Goal: Task Accomplishment & Management: Manage account settings

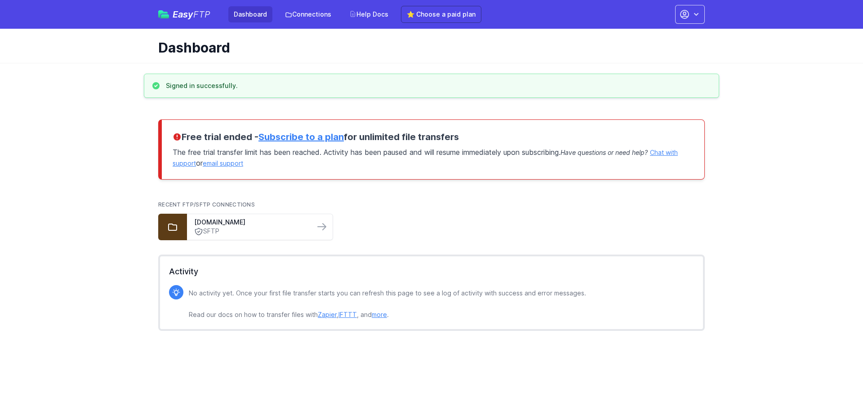
click at [278, 139] on link "Subscribe to a plan" at bounding box center [300, 137] width 85 height 11
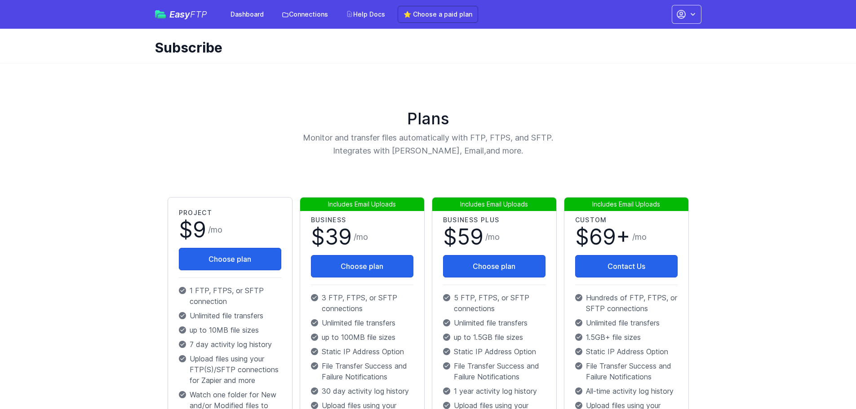
scroll to position [60, 0]
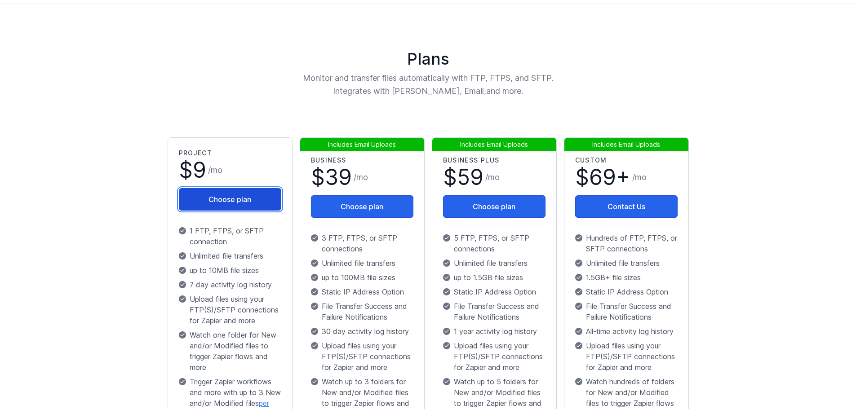
click at [241, 203] on button "Choose plan" at bounding box center [230, 199] width 102 height 22
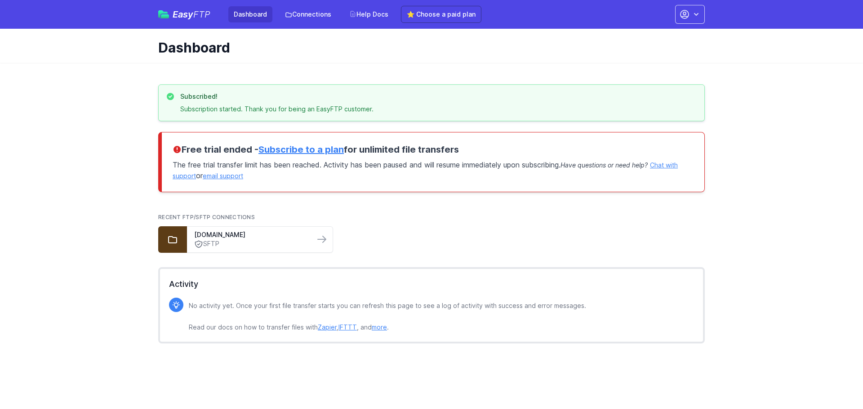
click at [249, 18] on link "Dashboard" at bounding box center [250, 14] width 44 height 16
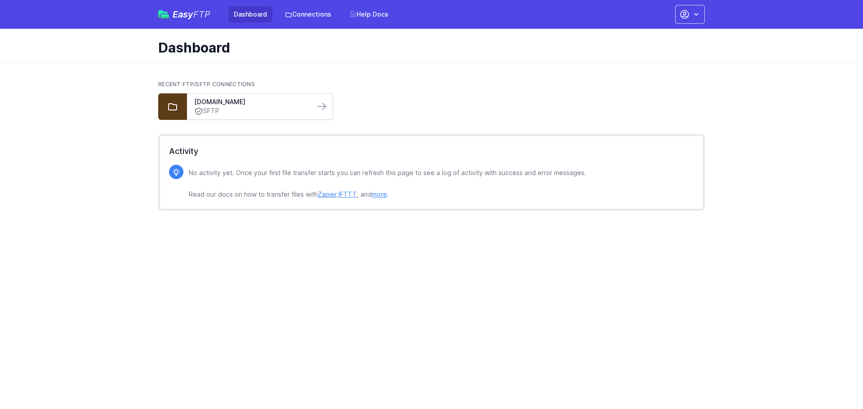
click at [261, 109] on link "SFTP" at bounding box center [250, 110] width 113 height 9
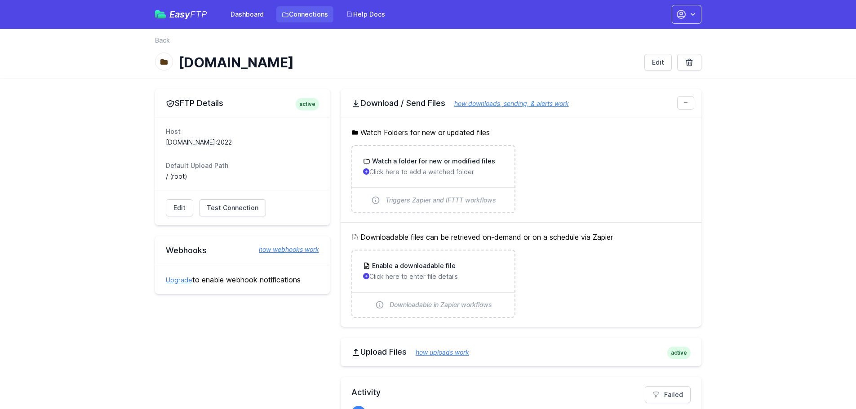
click at [312, 10] on link "Connections" at bounding box center [304, 14] width 57 height 16
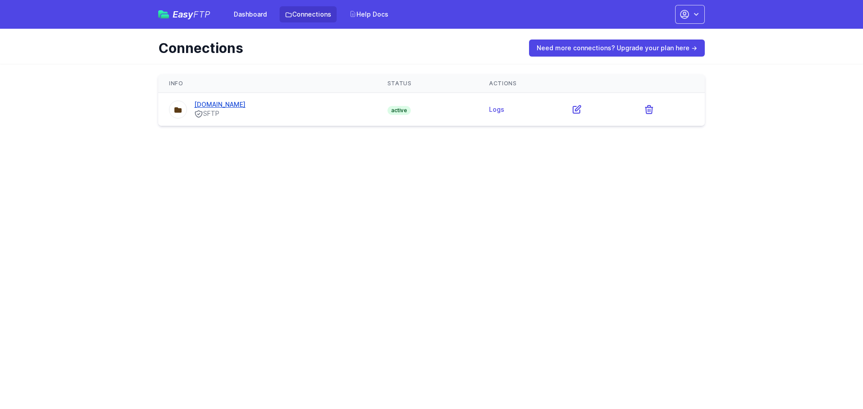
click at [244, 103] on link "[DOMAIN_NAME]" at bounding box center [219, 105] width 51 height 8
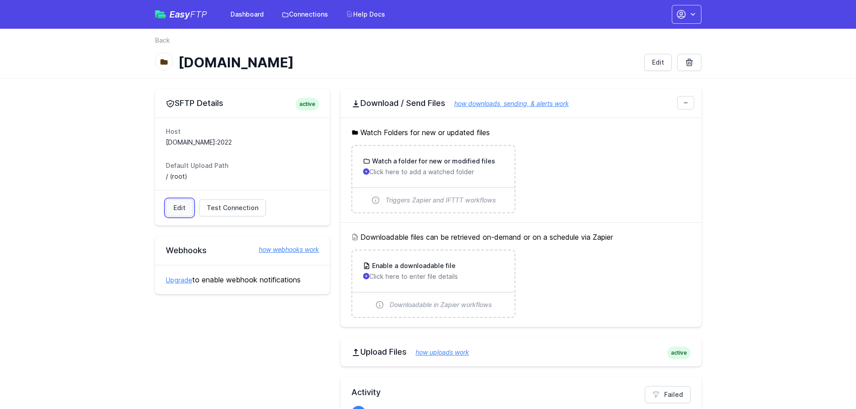
click at [188, 209] on link "Edit" at bounding box center [179, 208] width 27 height 17
click at [656, 60] on link "Edit" at bounding box center [657, 62] width 27 height 17
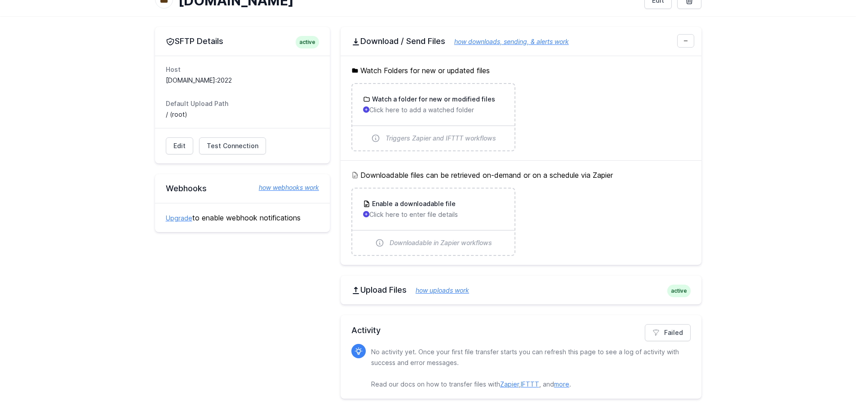
scroll to position [62, 0]
click at [454, 289] on link "how uploads work" at bounding box center [438, 290] width 62 height 8
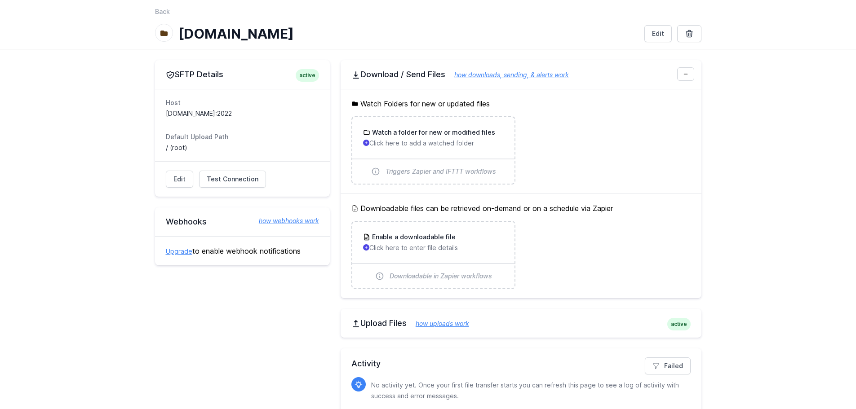
scroll to position [0, 0]
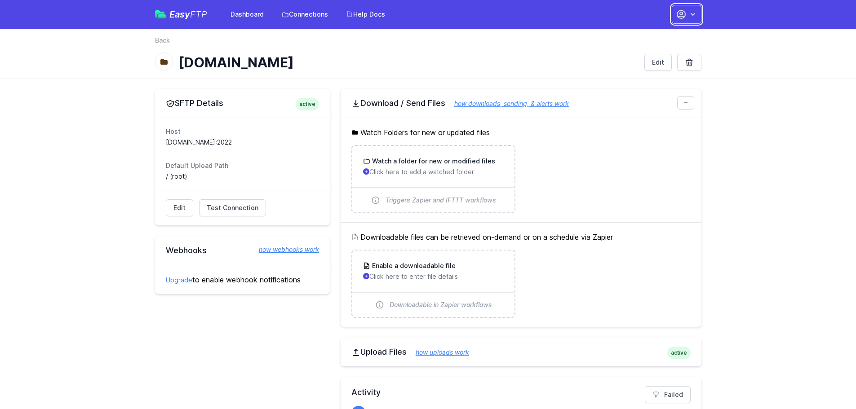
click at [677, 14] on icon "button" at bounding box center [681, 14] width 8 height 8
click at [647, 54] on link "Your Profile" at bounding box center [658, 53] width 86 height 16
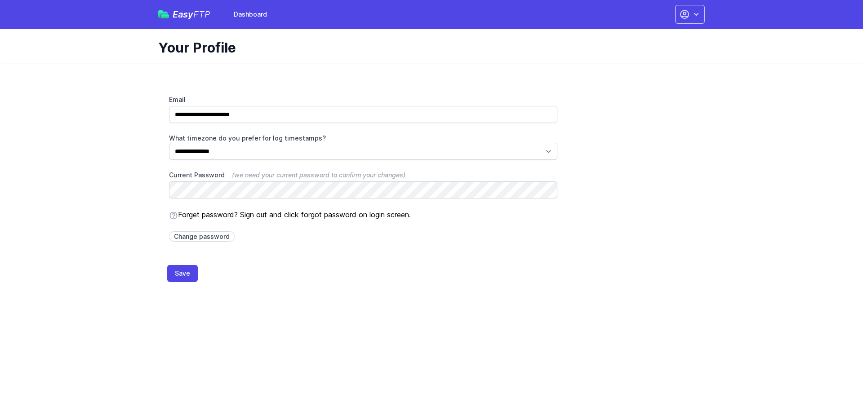
click at [199, 19] on span "FTP" at bounding box center [201, 14] width 17 height 11
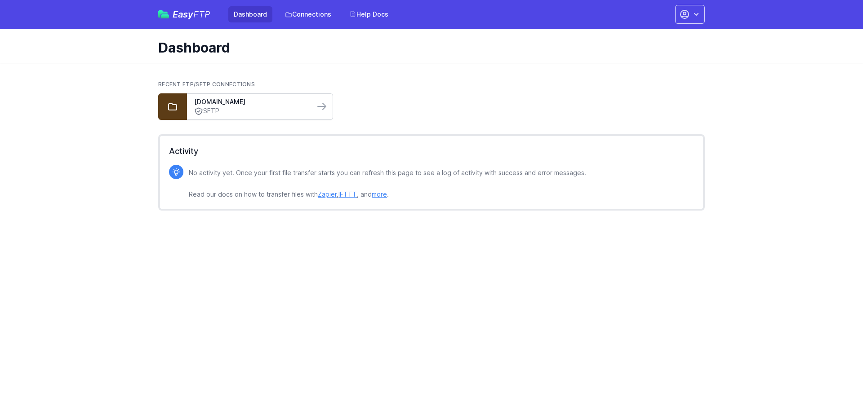
click at [244, 110] on link "SFTP" at bounding box center [250, 110] width 113 height 9
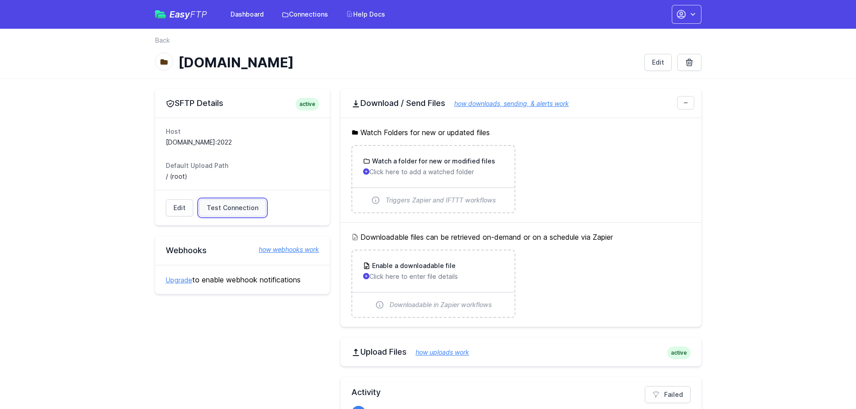
click at [244, 202] on link "Test Connection" at bounding box center [232, 208] width 67 height 17
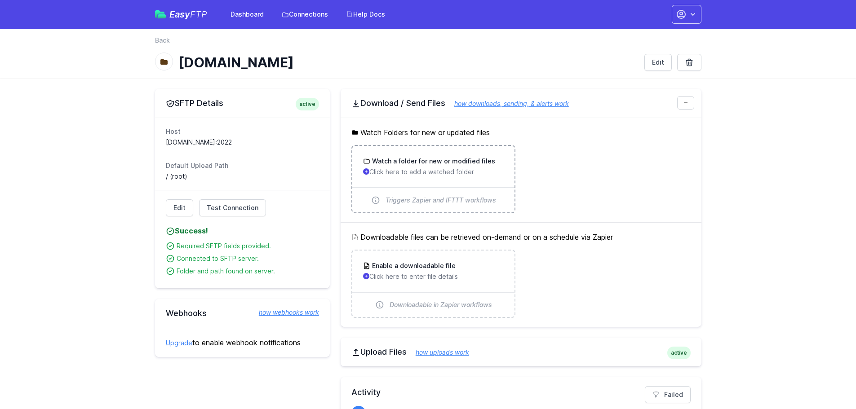
click at [434, 171] on p "Click here to add a watched folder" at bounding box center [433, 172] width 141 height 9
click at [684, 103] on icon at bounding box center [685, 102] width 5 height 5
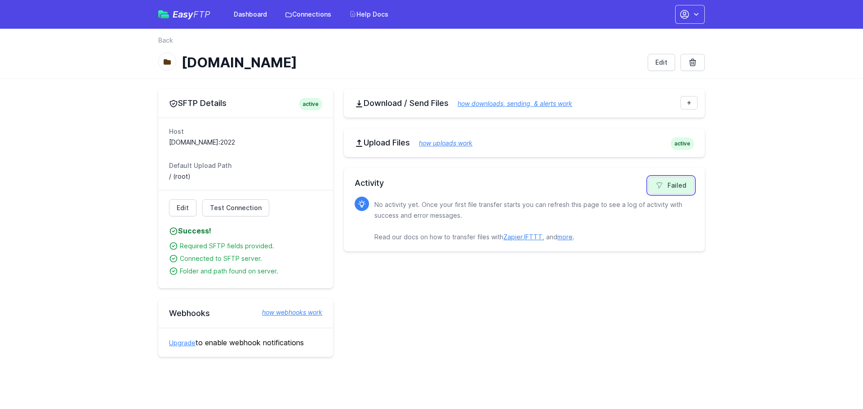
click at [661, 184] on icon at bounding box center [659, 185] width 7 height 7
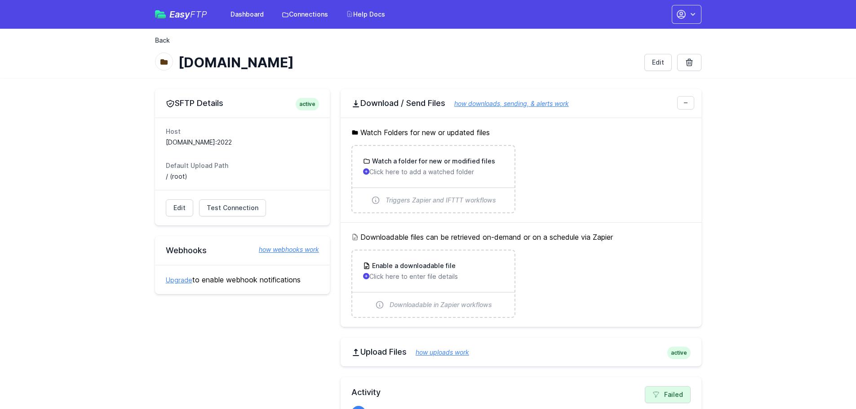
click at [160, 40] on link "Back" at bounding box center [162, 40] width 15 height 9
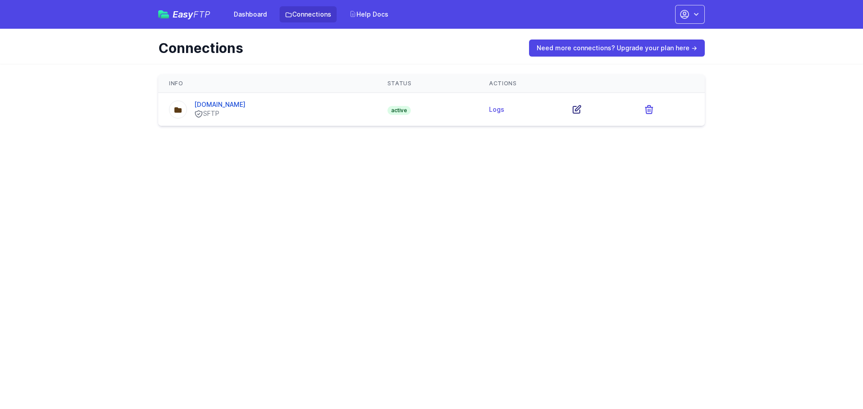
click at [582, 108] on icon at bounding box center [576, 109] width 11 height 11
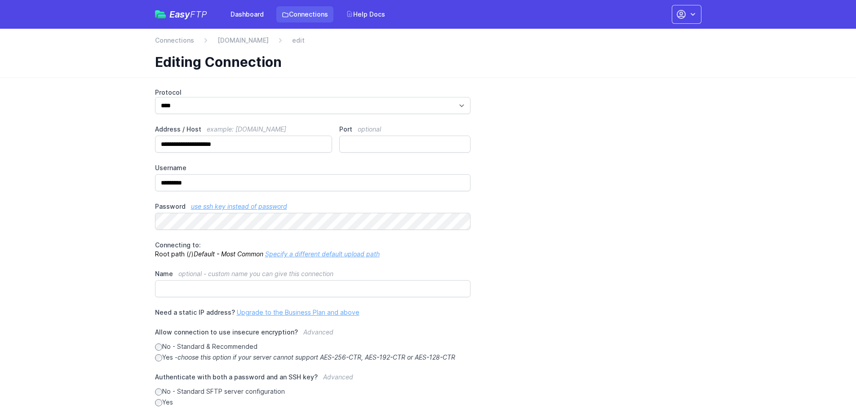
click at [284, 14] on icon at bounding box center [285, 14] width 7 height 7
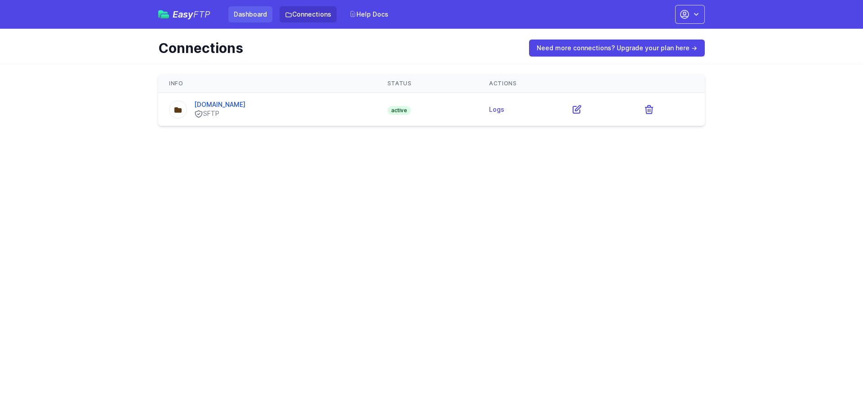
click at [248, 17] on link "Dashboard" at bounding box center [250, 14] width 44 height 16
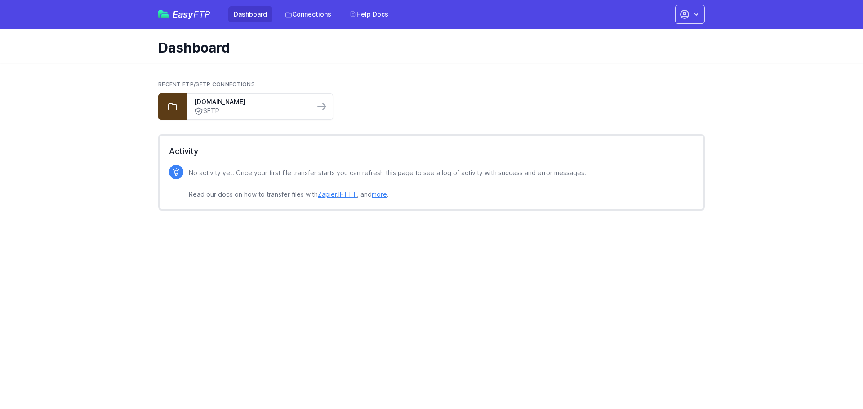
click at [193, 17] on span "Easy FTP" at bounding box center [192, 14] width 38 height 9
click at [257, 104] on link "[DOMAIN_NAME]" at bounding box center [250, 102] width 113 height 9
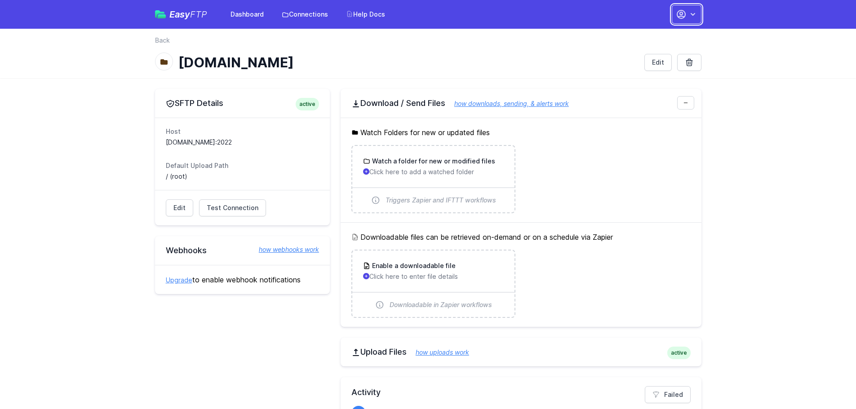
click at [691, 18] on icon "button" at bounding box center [692, 14] width 9 height 9
click at [192, 13] on span "FTP" at bounding box center [198, 14] width 17 height 11
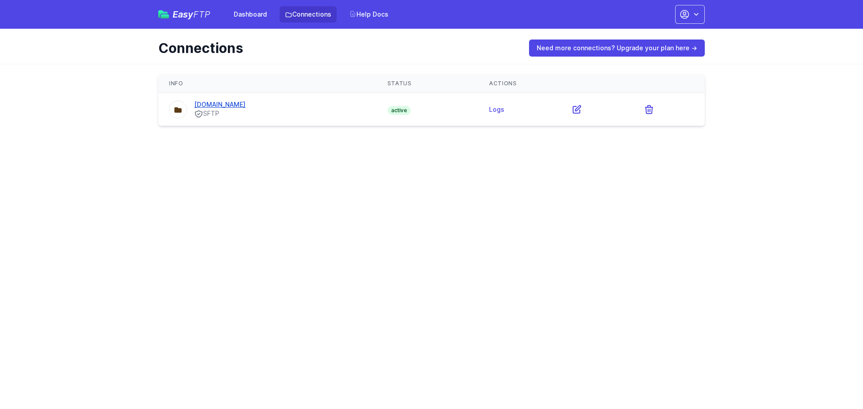
click at [228, 102] on link "[DOMAIN_NAME]" at bounding box center [219, 105] width 51 height 8
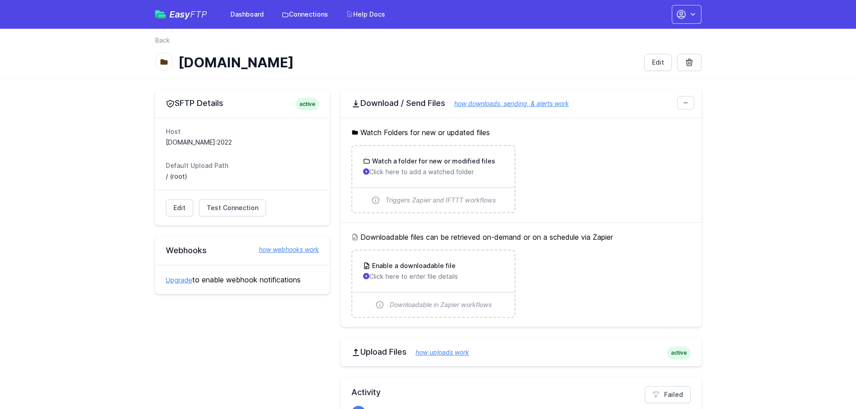
click at [445, 351] on link "how uploads work" at bounding box center [438, 353] width 62 height 8
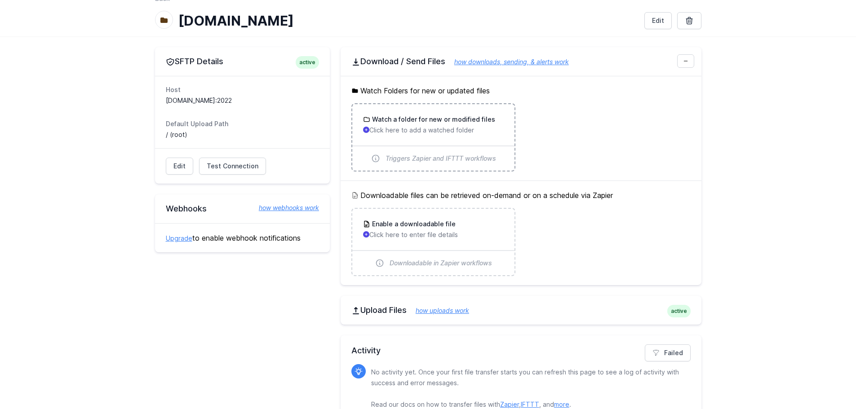
scroll to position [60, 0]
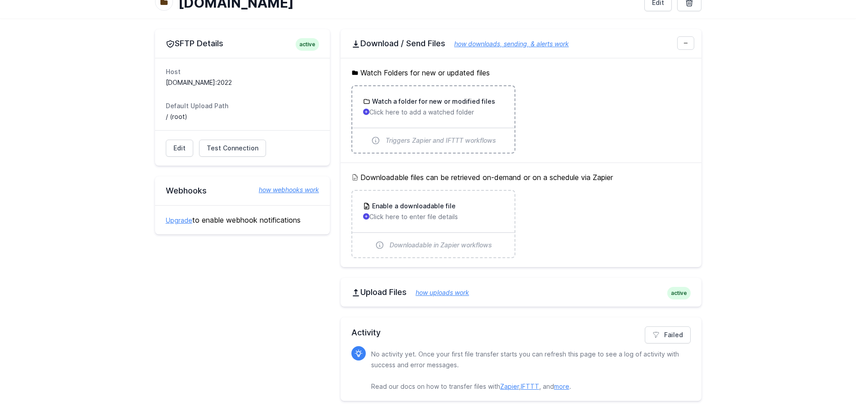
click at [401, 141] on span "Triggers Zapier and IFTTT workflows" at bounding box center [441, 140] width 111 height 9
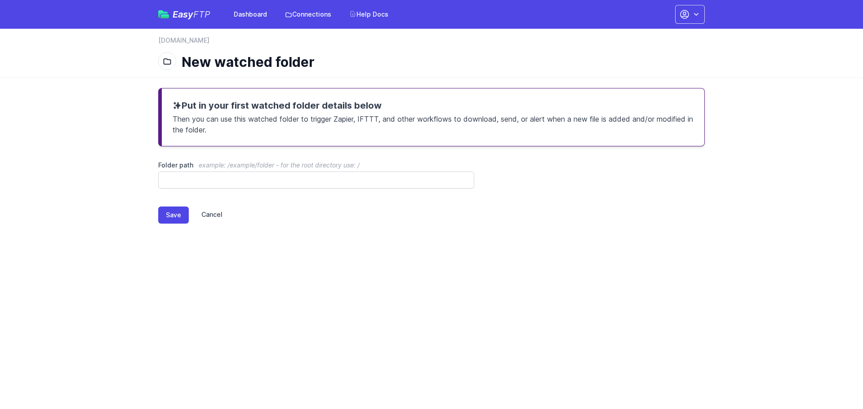
click at [205, 212] on link "Cancel" at bounding box center [206, 215] width 34 height 17
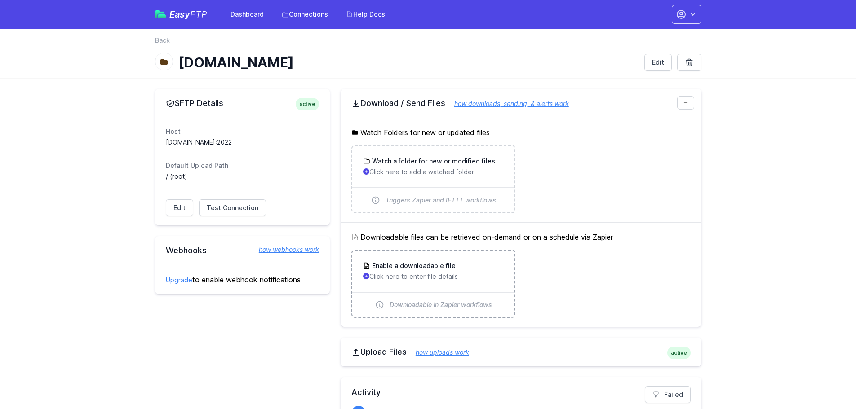
click at [405, 278] on p "Click here to enter file details" at bounding box center [433, 276] width 141 height 9
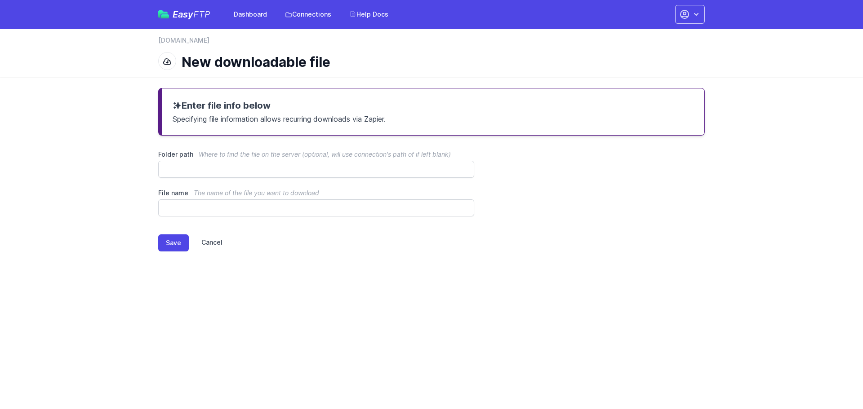
click at [210, 240] on link "Cancel" at bounding box center [206, 243] width 34 height 17
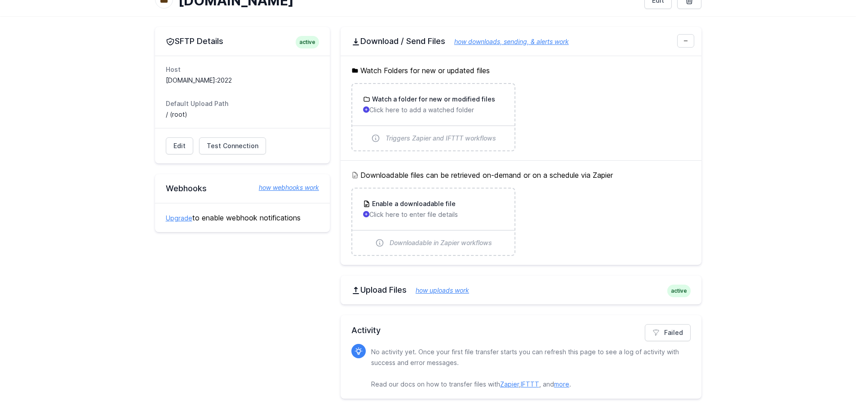
scroll to position [62, 0]
click at [525, 40] on link "how downloads, sending, & alerts work" at bounding box center [507, 41] width 124 height 8
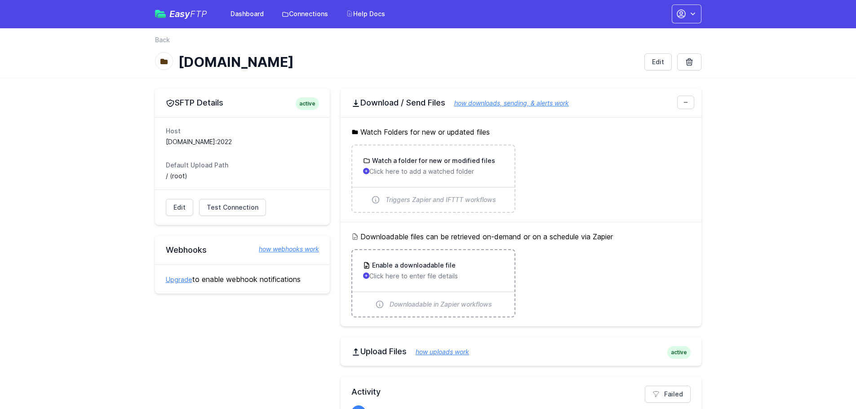
scroll to position [0, 0]
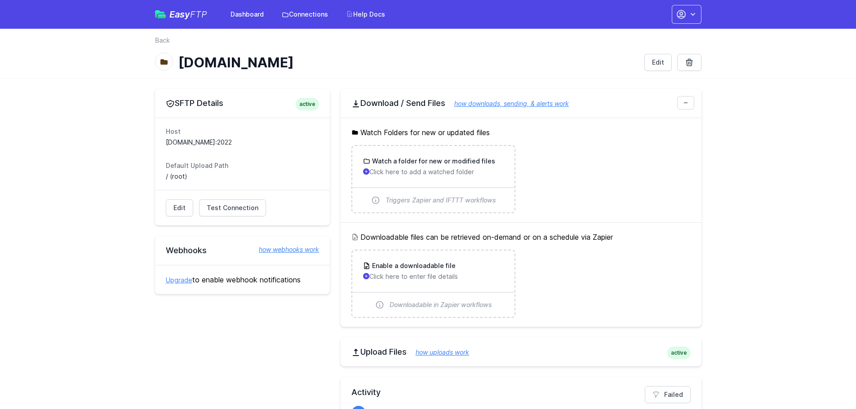
click at [222, 104] on h2 "SFTP Details active" at bounding box center [242, 103] width 153 height 11
click at [649, 59] on link "Edit" at bounding box center [657, 62] width 27 height 17
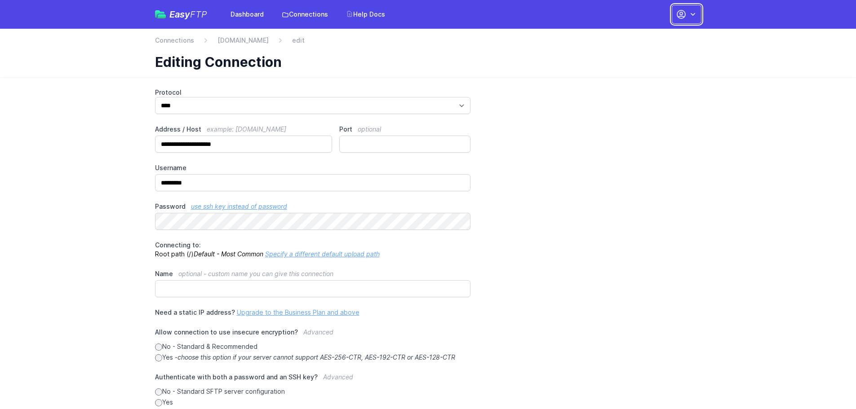
click at [689, 12] on icon "button" at bounding box center [692, 14] width 9 height 9
click at [661, 52] on link "Your Profile" at bounding box center [658, 53] width 86 height 16
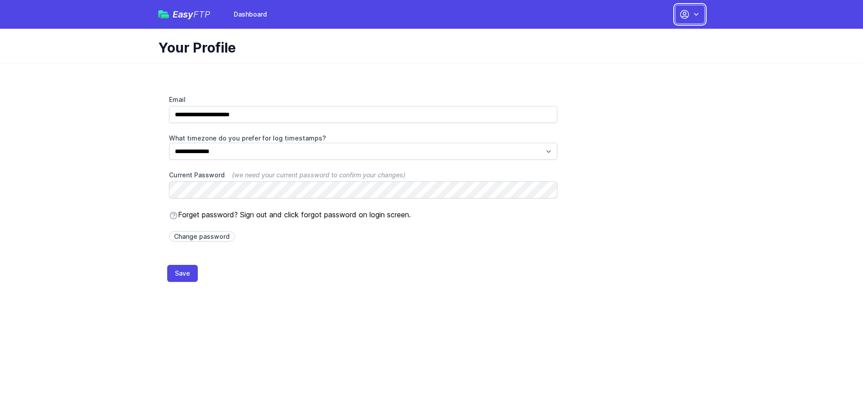
click at [692, 16] on icon "button" at bounding box center [696, 14] width 9 height 9
click at [665, 39] on link "Dashboard" at bounding box center [661, 37] width 86 height 16
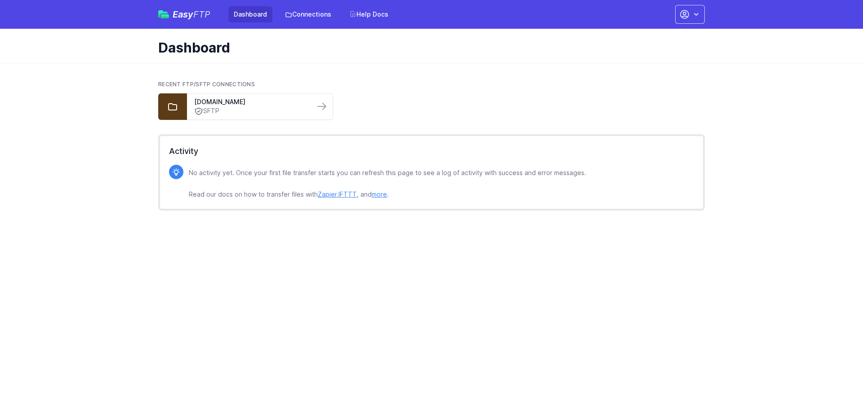
click at [382, 192] on link "more" at bounding box center [379, 195] width 15 height 8
click at [217, 105] on link "sftp.piratescave.co.uk" at bounding box center [250, 102] width 113 height 9
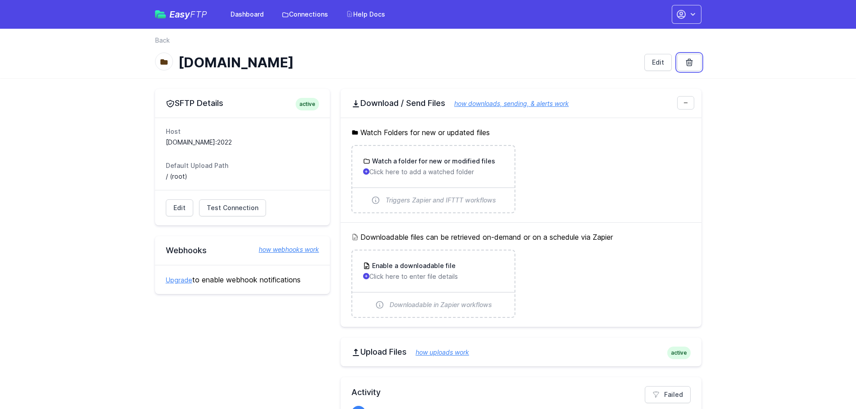
drag, startPoint x: 688, startPoint y: 62, endPoint x: 473, endPoint y: 29, distance: 218.2
click at [688, 62] on icon at bounding box center [689, 62] width 9 height 9
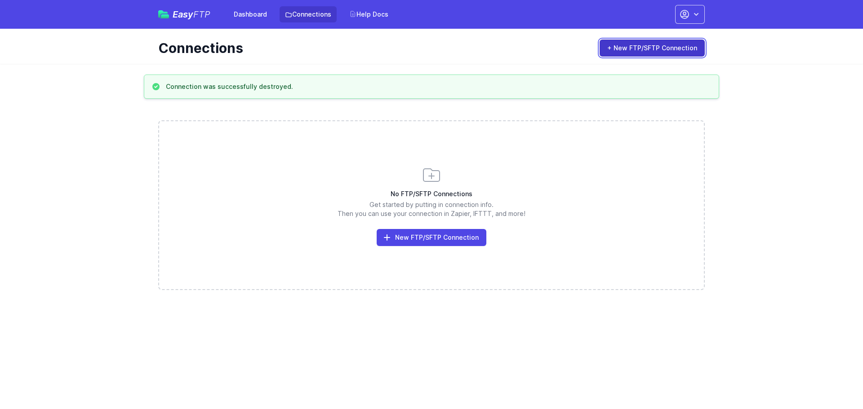
click at [660, 52] on link "+ New FTP/SFTP Connection" at bounding box center [651, 48] width 105 height 17
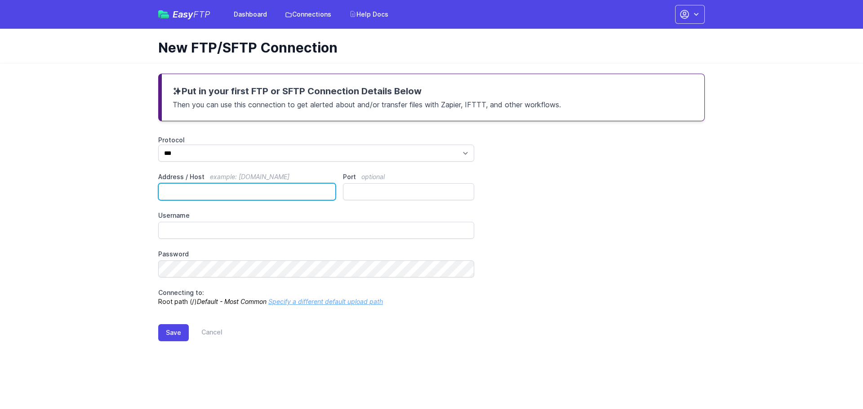
click at [204, 193] on input "Address / Host example: ftp.mydomain.com" at bounding box center [246, 191] width 177 height 17
paste input "**********"
type input "**********"
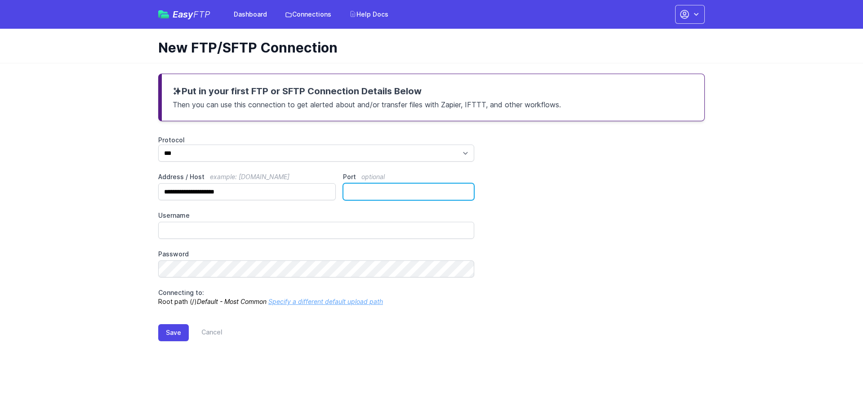
click at [361, 192] on input "Port optional" at bounding box center [408, 191] width 131 height 17
type input "****"
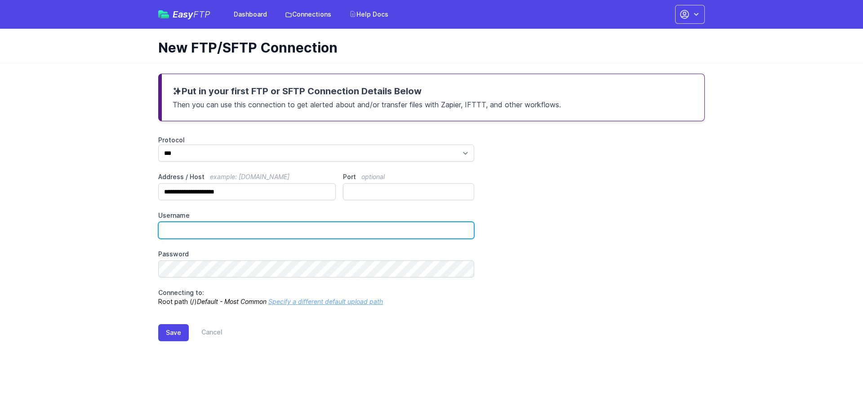
click at [238, 226] on input "Username" at bounding box center [316, 230] width 316 height 17
paste input "*********"
type input "*********"
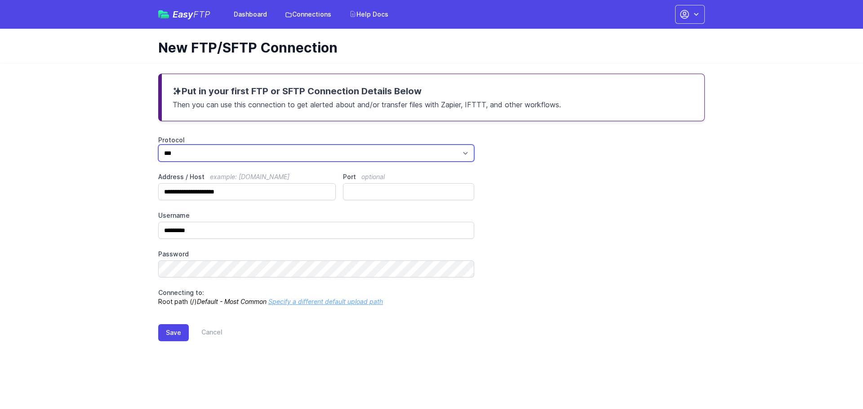
drag, startPoint x: 199, startPoint y: 152, endPoint x: 79, endPoint y: 142, distance: 120.8
click at [79, 142] on main "**********" at bounding box center [431, 215] width 863 height 304
select select "****"
click at [158, 145] on select "*** **** ****" at bounding box center [316, 153] width 316 height 17
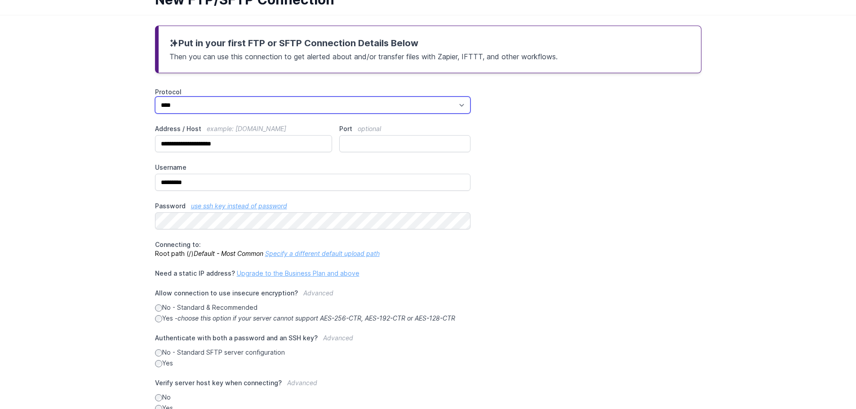
scroll to position [112, 0]
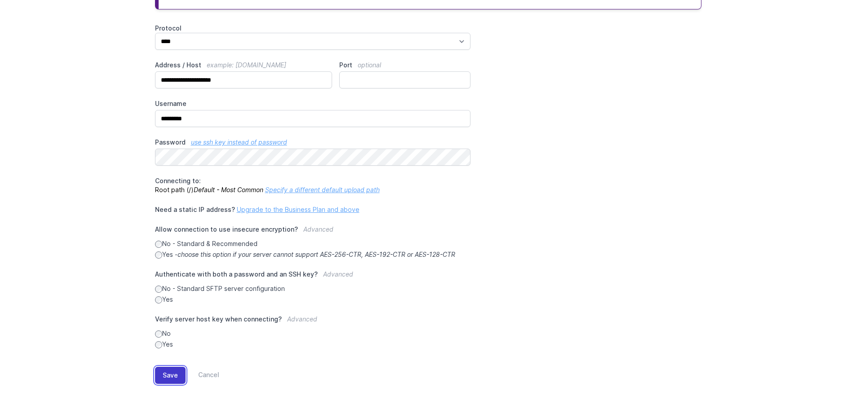
click at [173, 371] on button "Save" at bounding box center [170, 375] width 31 height 17
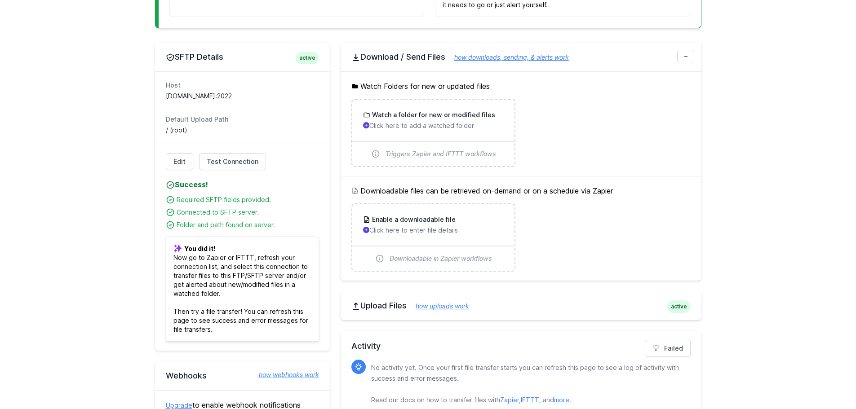
scroll to position [271, 0]
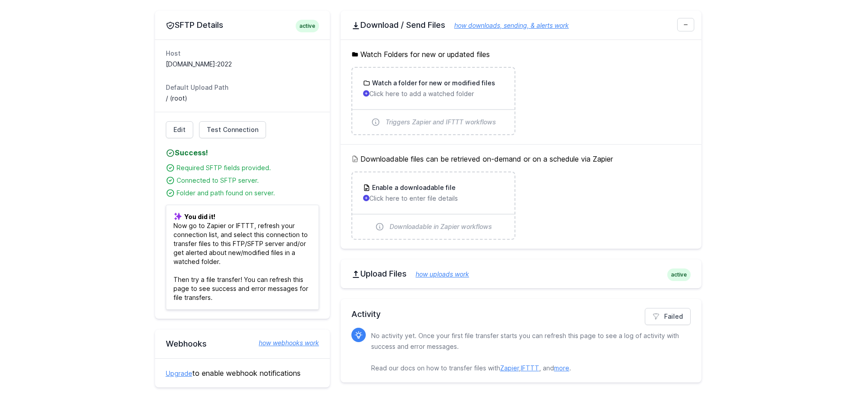
click at [450, 273] on link "how uploads work" at bounding box center [438, 275] width 62 height 8
click at [434, 276] on link "how uploads work" at bounding box center [438, 275] width 62 height 8
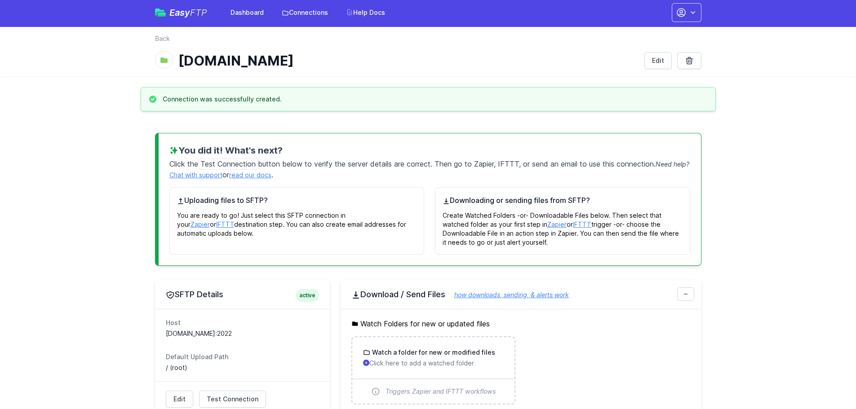
scroll to position [0, 0]
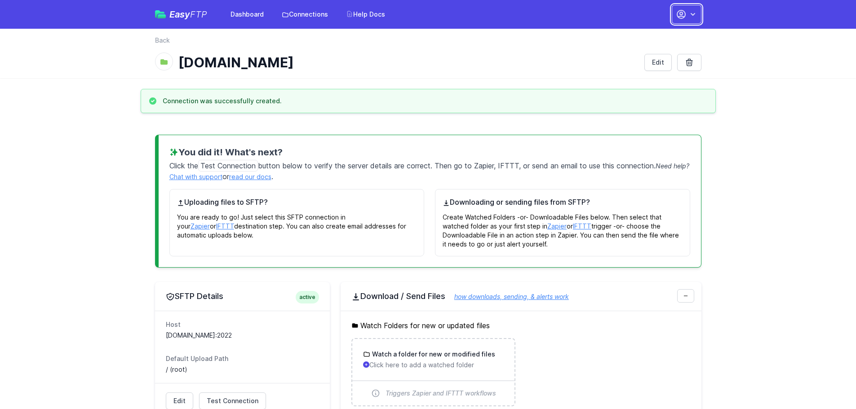
click at [696, 12] on icon "button" at bounding box center [692, 14] width 9 height 9
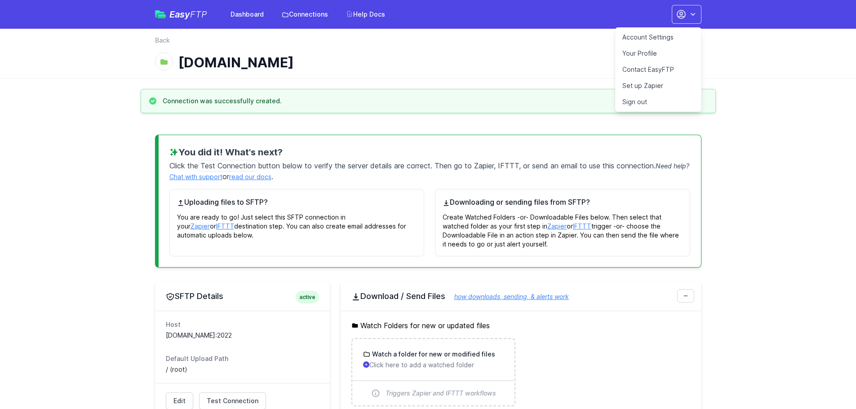
click at [656, 106] on link "Sign out" at bounding box center [658, 102] width 86 height 16
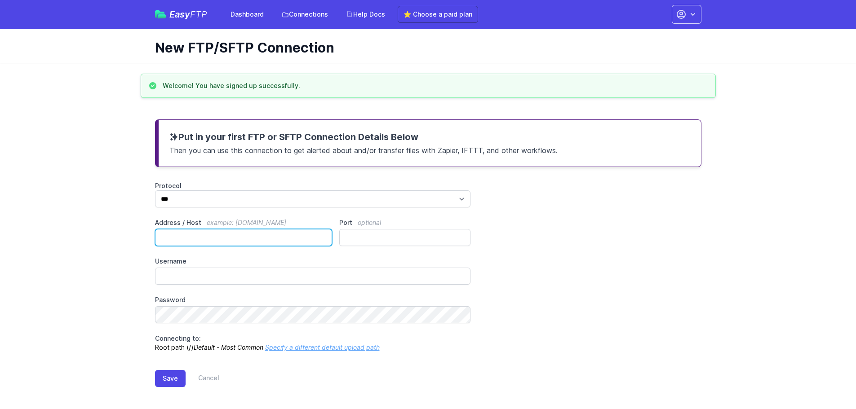
drag, startPoint x: 219, startPoint y: 239, endPoint x: 216, endPoint y: 222, distance: 16.5
click at [219, 239] on input "Address / Host example: ftp.mydomain.com" at bounding box center [243, 237] width 177 height 17
paste input "**********"
type input "**********"
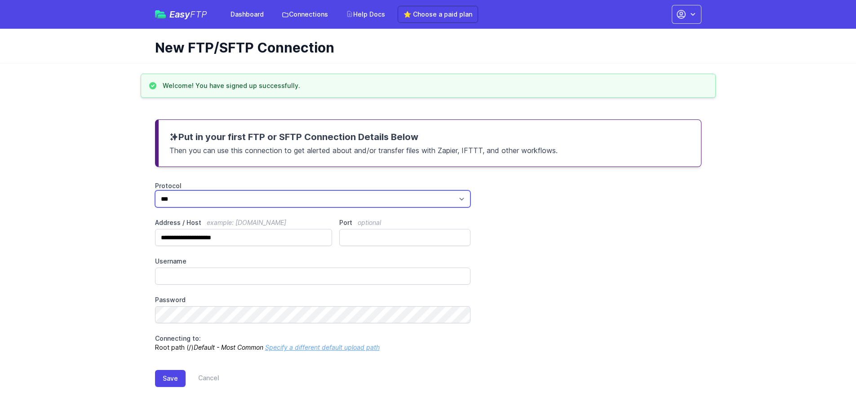
click at [162, 196] on select "*** **** ****" at bounding box center [313, 199] width 316 height 17
select select "****"
click at [155, 191] on select "*** **** ****" at bounding box center [313, 199] width 316 height 17
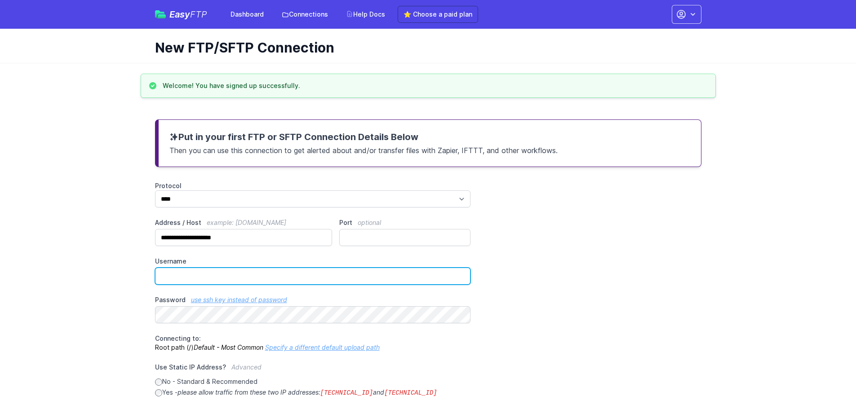
type input "**********"
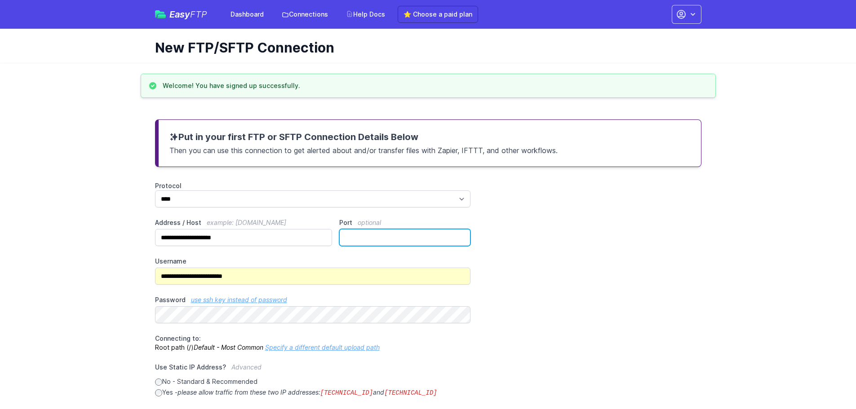
click at [357, 237] on input "Port optional" at bounding box center [404, 237] width 131 height 17
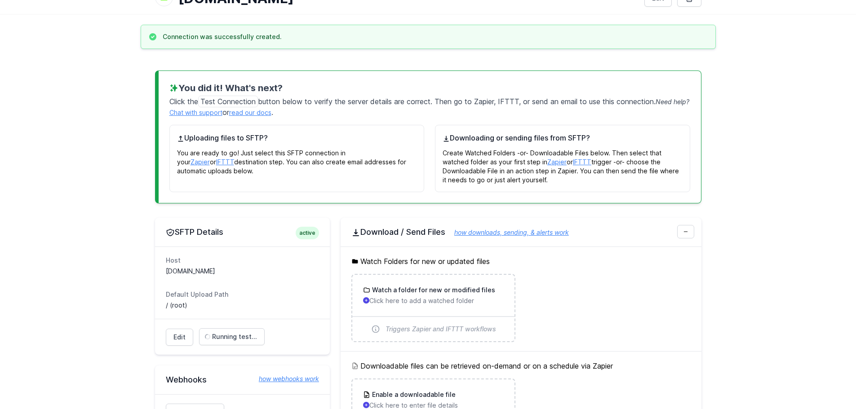
scroll to position [120, 0]
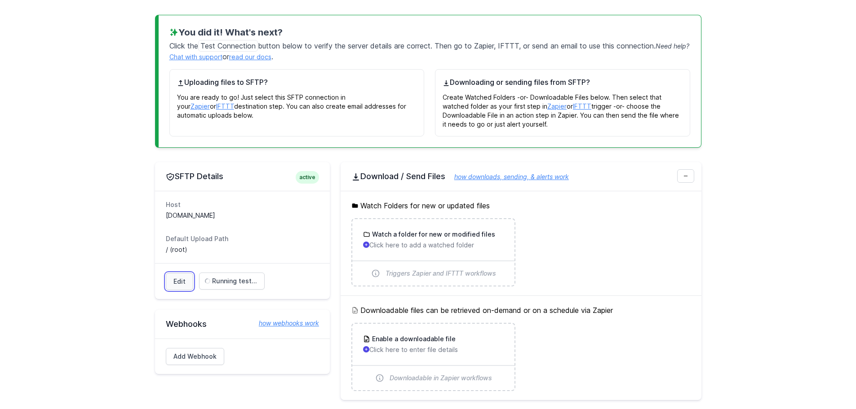
click at [177, 280] on link "Edit" at bounding box center [179, 281] width 27 height 17
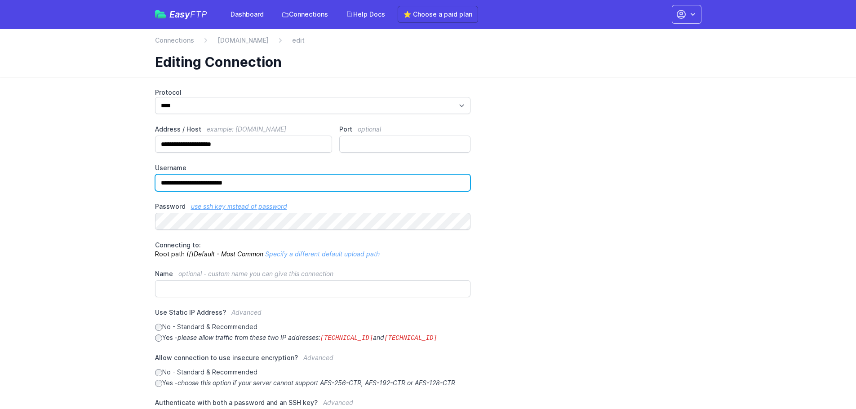
drag, startPoint x: 275, startPoint y: 183, endPoint x: 29, endPoint y: 167, distance: 246.3
click at [29, 167] on main "**********" at bounding box center [428, 307] width 856 height 461
paste input "text"
type input "*********"
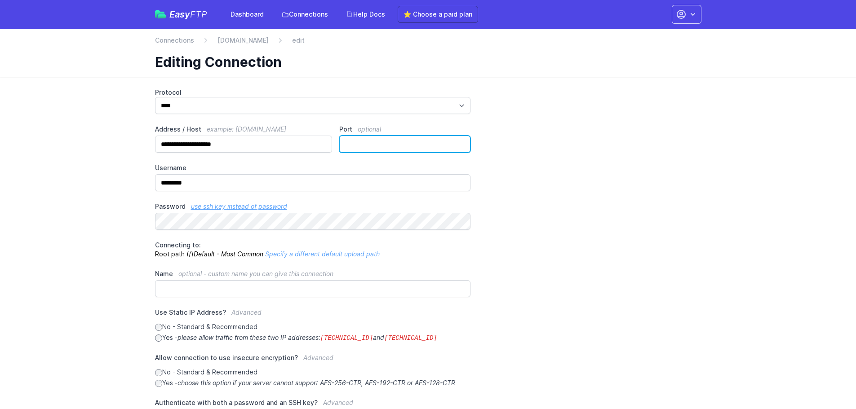
click at [388, 138] on input "Port optional" at bounding box center [404, 144] width 131 height 17
type input "****"
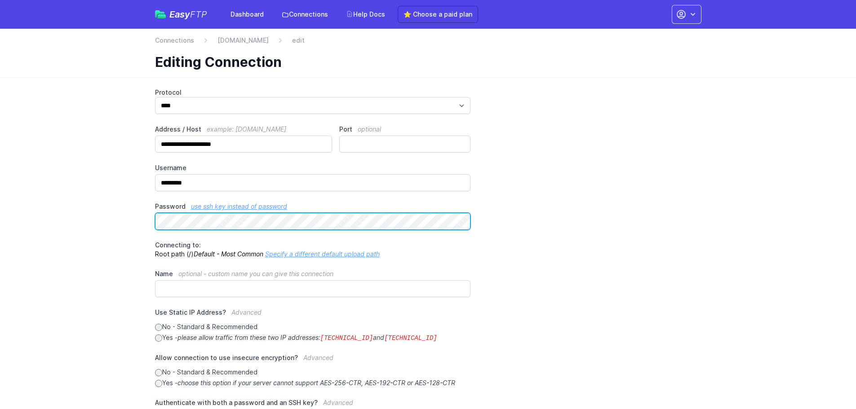
click at [83, 207] on main "**********" at bounding box center [428, 307] width 856 height 461
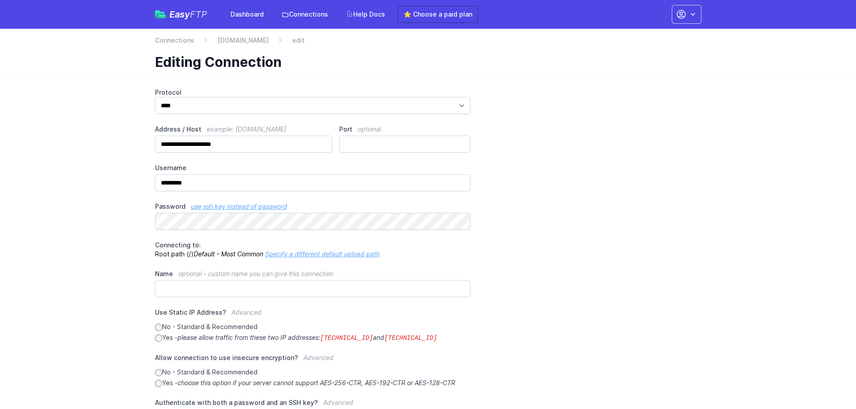
click at [293, 253] on link "Specify a different default upload path" at bounding box center [322, 254] width 115 height 8
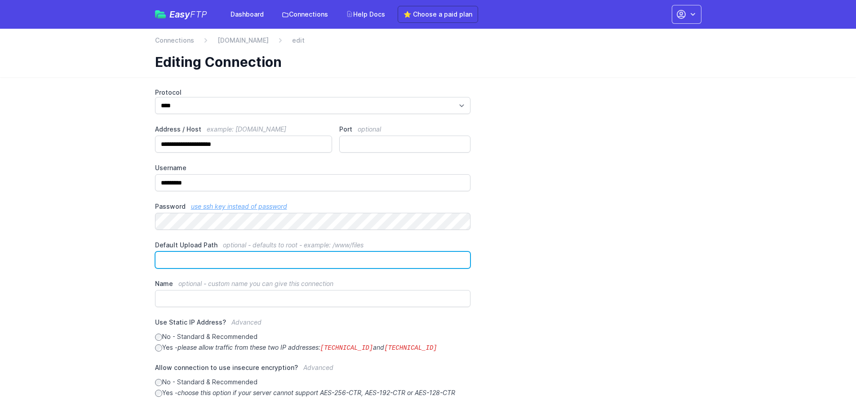
click at [288, 259] on input "Default Upload Path optional - defaults to root - example: /www/files" at bounding box center [313, 260] width 316 height 17
click at [210, 260] on input "Default Upload Path optional - defaults to root - example: /www/files" at bounding box center [313, 260] width 316 height 17
paste input "**********"
type input "**********"
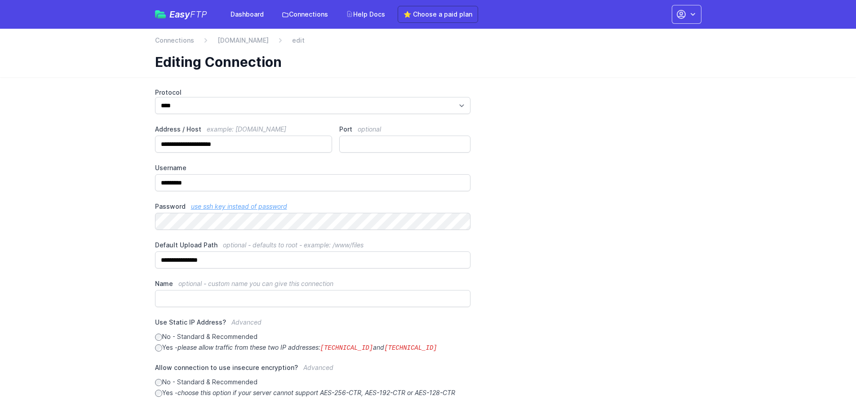
click at [77, 244] on main "**********" at bounding box center [428, 312] width 856 height 470
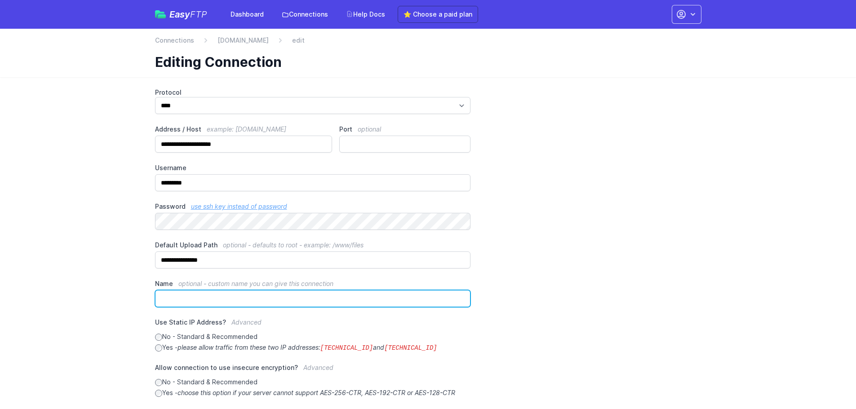
click at [228, 290] on input "Name optional - custom name you can give this connection" at bounding box center [313, 298] width 316 height 17
type input "**********"
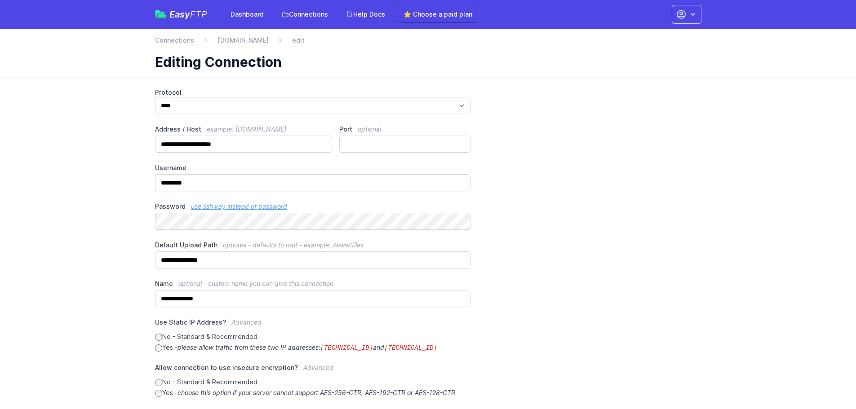
click at [118, 272] on main "**********" at bounding box center [428, 312] width 856 height 470
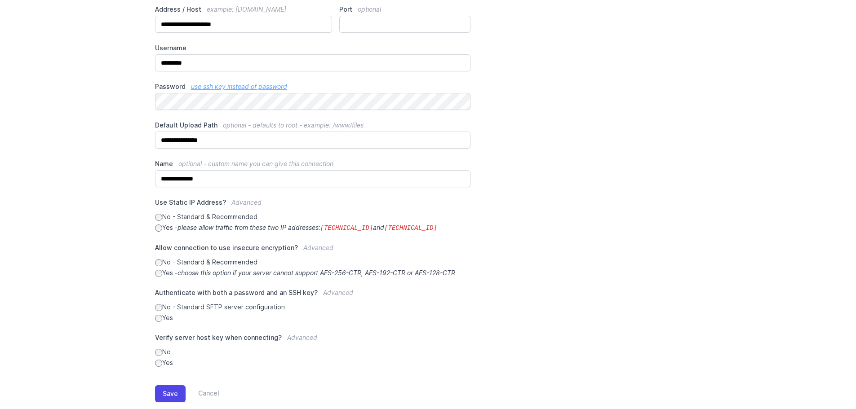
scroll to position [138, 0]
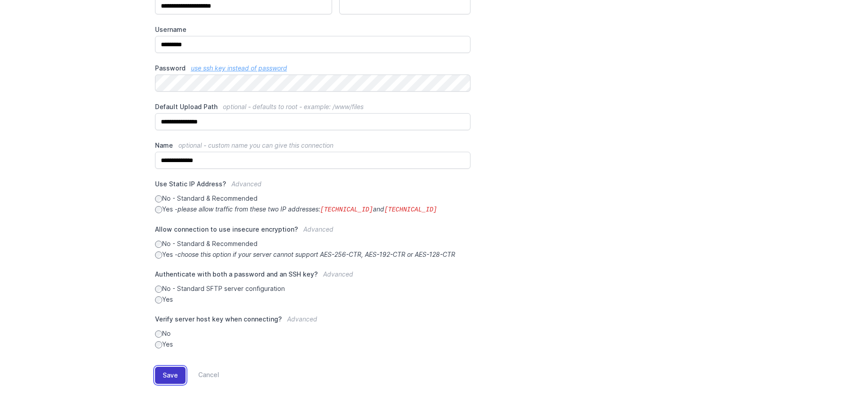
click at [172, 377] on button "Save" at bounding box center [170, 375] width 31 height 17
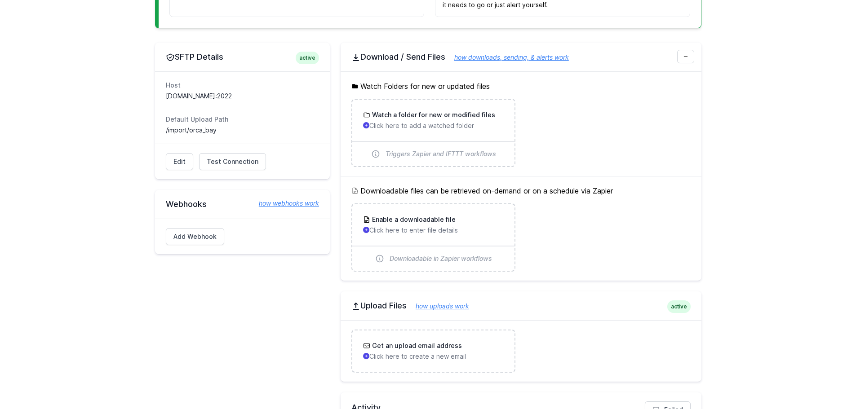
scroll to position [300, 0]
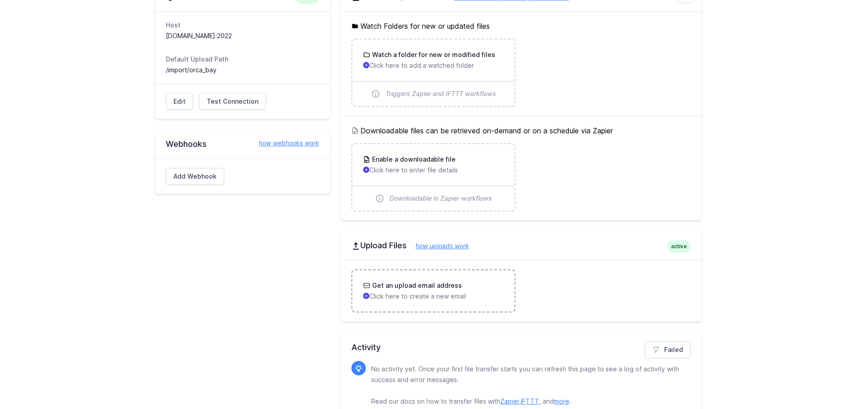
click at [427, 286] on h3 "Get an upload email address" at bounding box center [416, 285] width 92 height 9
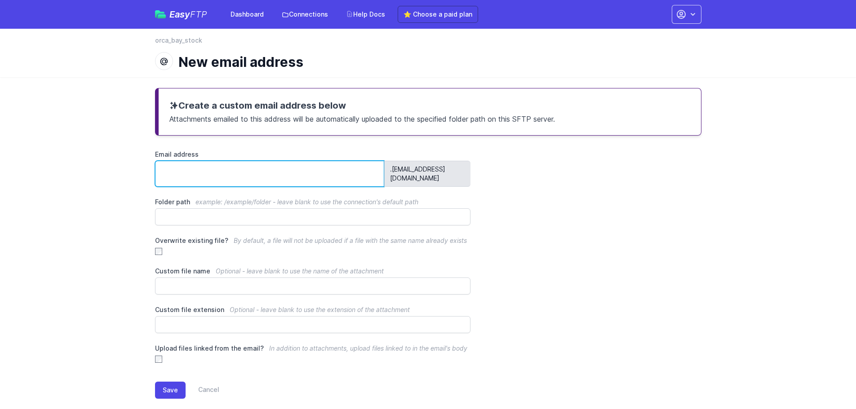
click at [211, 170] on input "Email address" at bounding box center [270, 174] width 230 height 26
type input "*"
type input "**********"
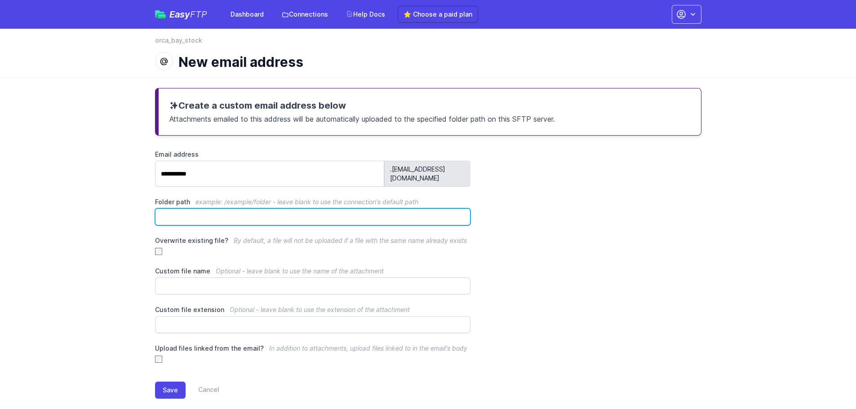
click at [224, 208] on input "Folder path example: /example/folder - leave blank to use the connection's defa…" at bounding box center [313, 216] width 316 height 17
paste input "**********"
type input "**********"
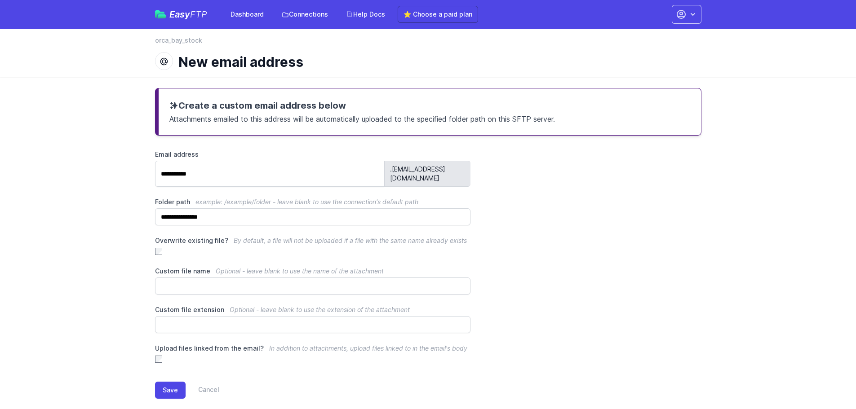
click at [153, 348] on div "**********" at bounding box center [428, 250] width 575 height 347
click at [169, 385] on button "Save" at bounding box center [170, 390] width 31 height 17
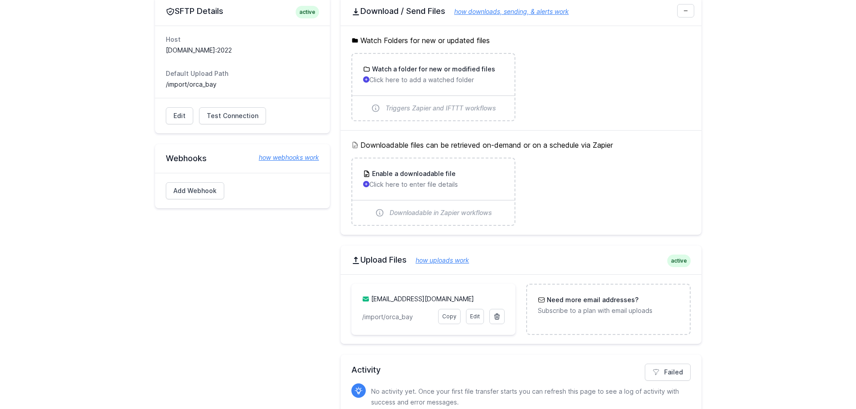
scroll to position [220, 0]
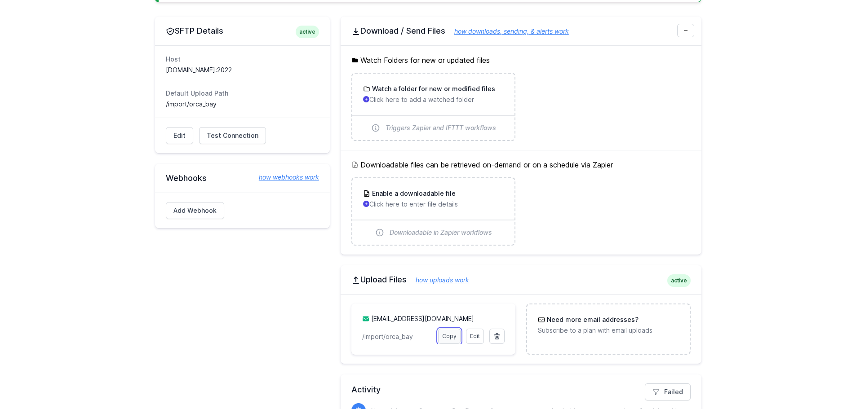
click at [455, 336] on link "Copy" at bounding box center [449, 336] width 22 height 15
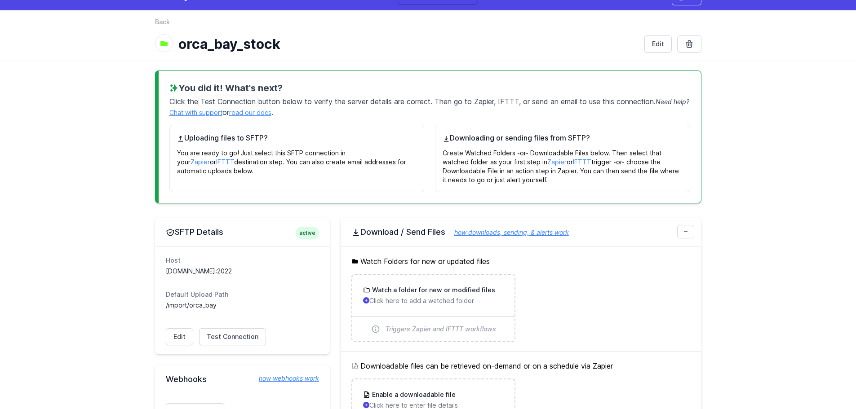
scroll to position [0, 0]
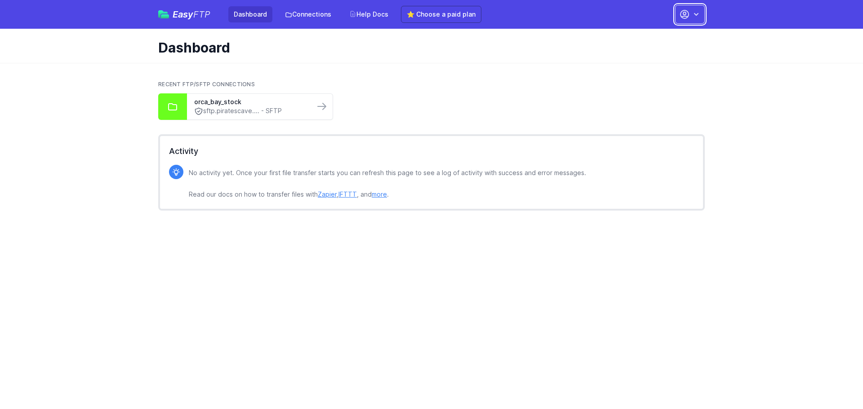
click at [686, 8] on button "button" at bounding box center [690, 14] width 30 height 19
click at [652, 104] on link "Sign out" at bounding box center [661, 102] width 86 height 16
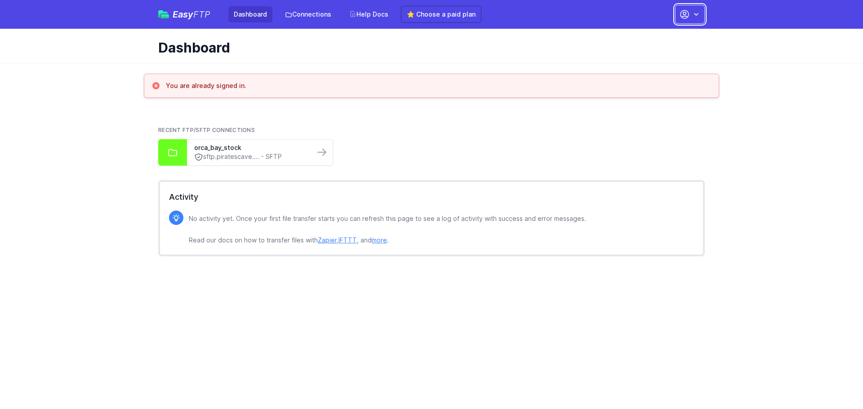
click at [687, 13] on icon "button" at bounding box center [684, 14] width 11 height 11
click at [652, 53] on link "Your Profile" at bounding box center [661, 53] width 86 height 16
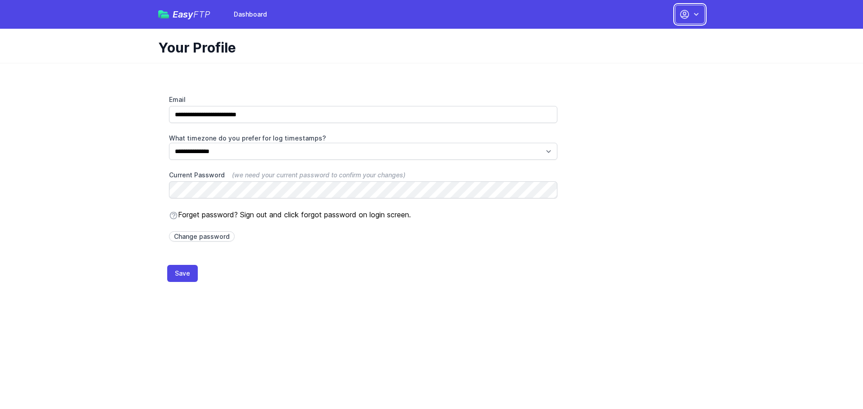
click at [691, 9] on button "button" at bounding box center [690, 14] width 30 height 19
click at [653, 83] on link "Sign out" at bounding box center [661, 86] width 86 height 16
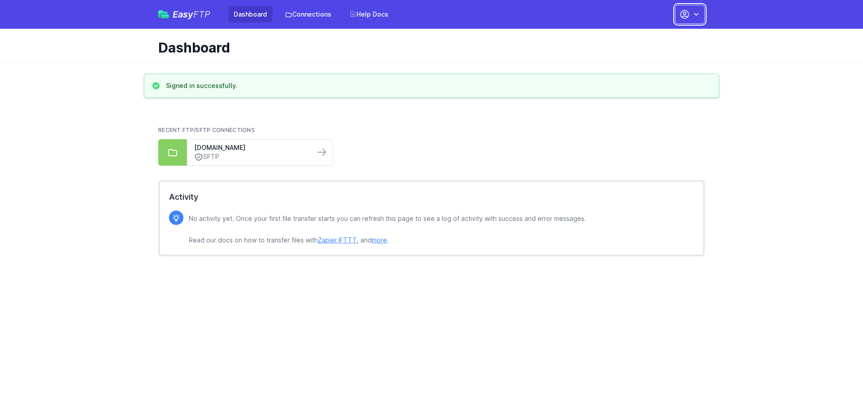
click at [689, 14] on icon "button" at bounding box center [684, 14] width 11 height 11
click at [665, 56] on link "Your Profile" at bounding box center [661, 53] width 86 height 16
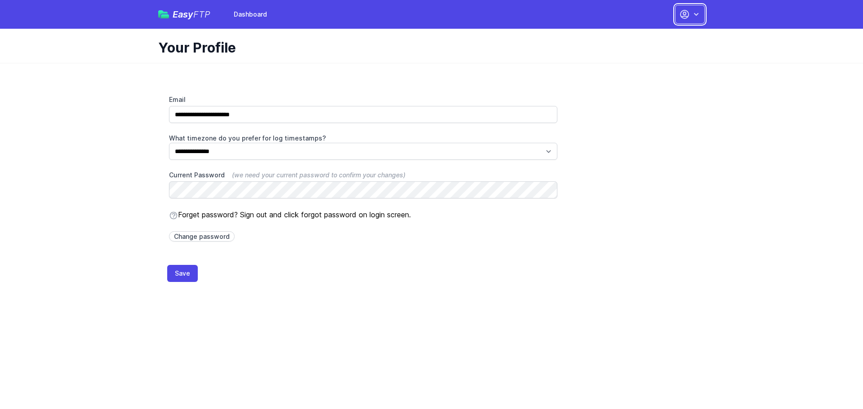
click at [684, 13] on icon "button" at bounding box center [684, 14] width 11 height 11
click at [655, 35] on link "Dashboard" at bounding box center [661, 37] width 86 height 16
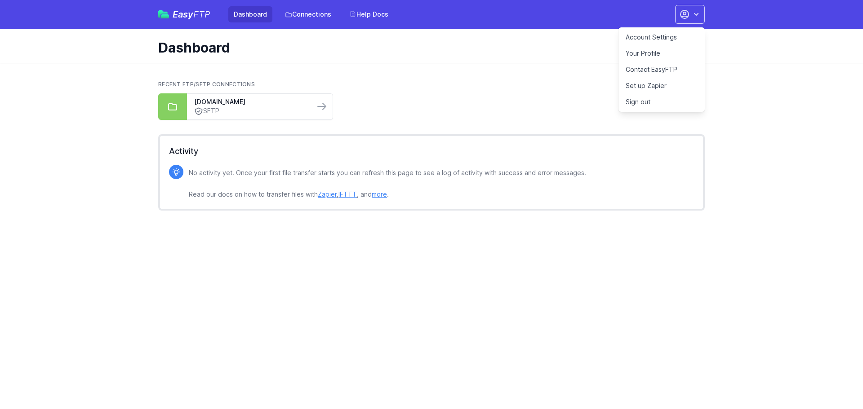
click at [682, 36] on link "Account Settings" at bounding box center [661, 37] width 86 height 16
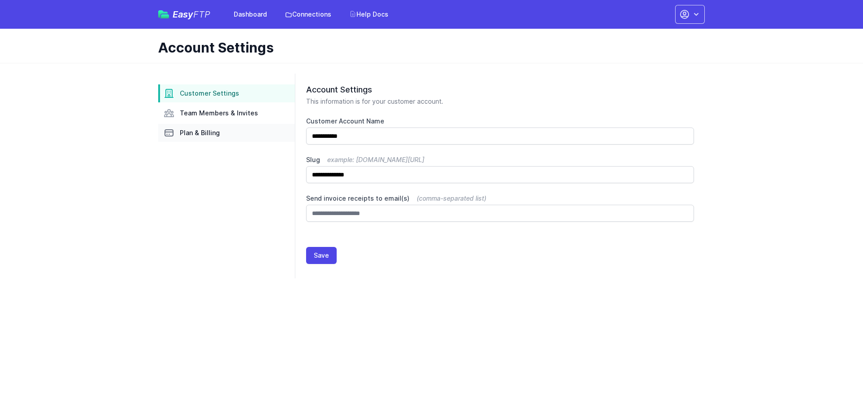
click at [188, 133] on span "Plan & Billing" at bounding box center [200, 133] width 40 height 9
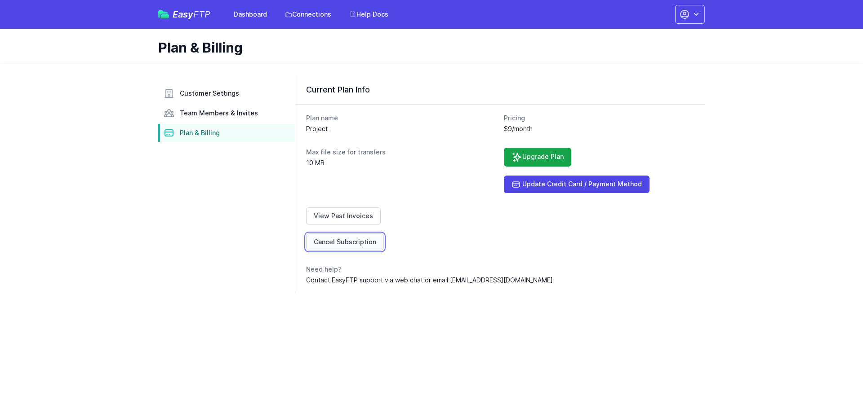
click at [352, 244] on link "Cancel Subscription" at bounding box center [345, 242] width 78 height 17
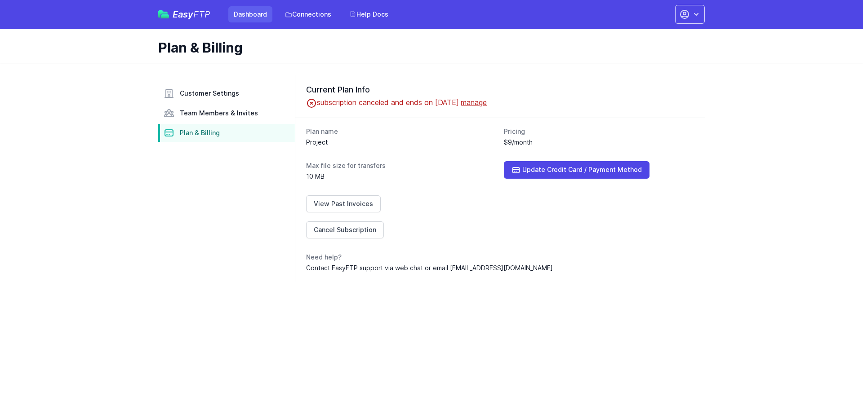
click at [250, 13] on link "Dashboard" at bounding box center [250, 14] width 44 height 16
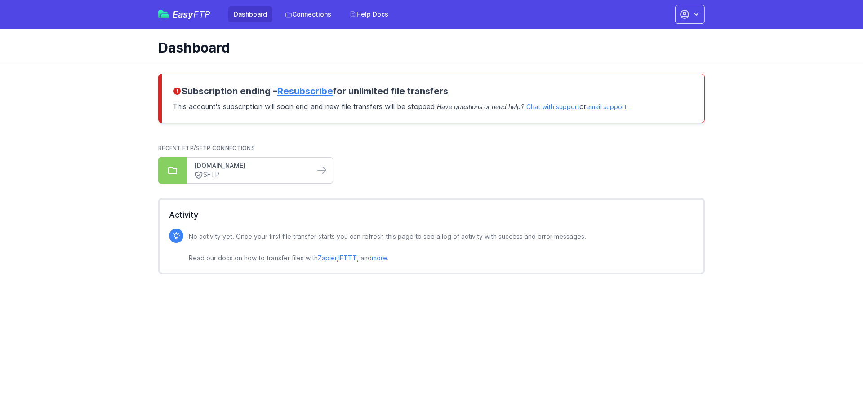
click at [241, 163] on link "[DOMAIN_NAME]" at bounding box center [250, 165] width 113 height 9
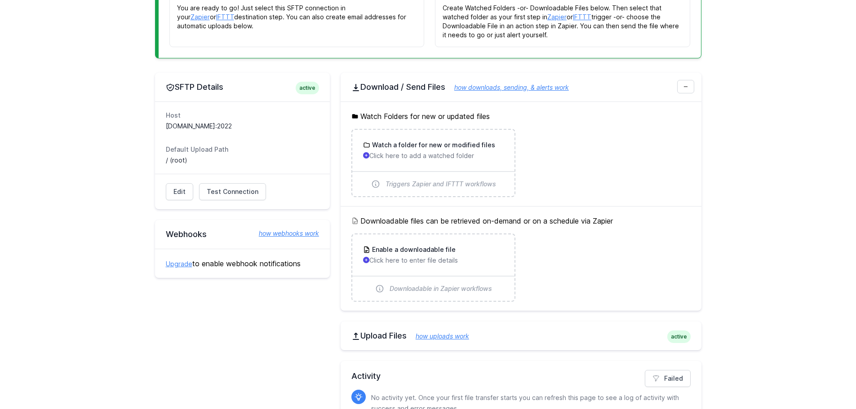
scroll to position [210, 0]
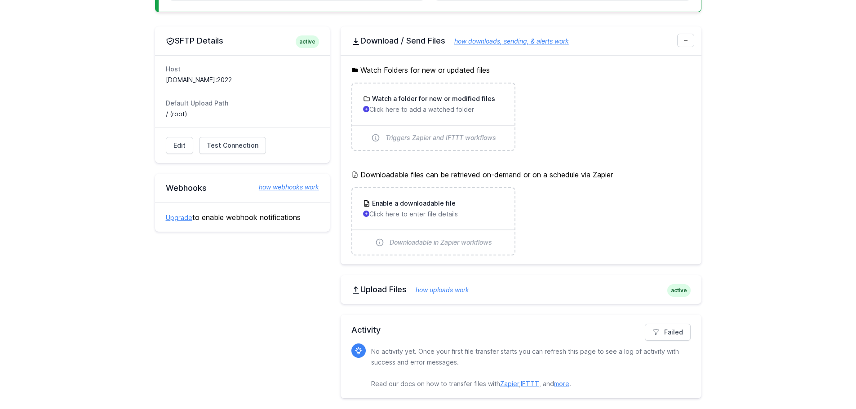
click at [579, 293] on h2 "Upload Files how uploads work" at bounding box center [520, 289] width 339 height 11
click at [577, 293] on h2 "Upload Files how uploads work" at bounding box center [520, 289] width 339 height 11
click at [370, 295] on h2 "Upload Files how uploads work" at bounding box center [520, 289] width 339 height 11
click at [352, 292] on icon at bounding box center [355, 290] width 9 height 9
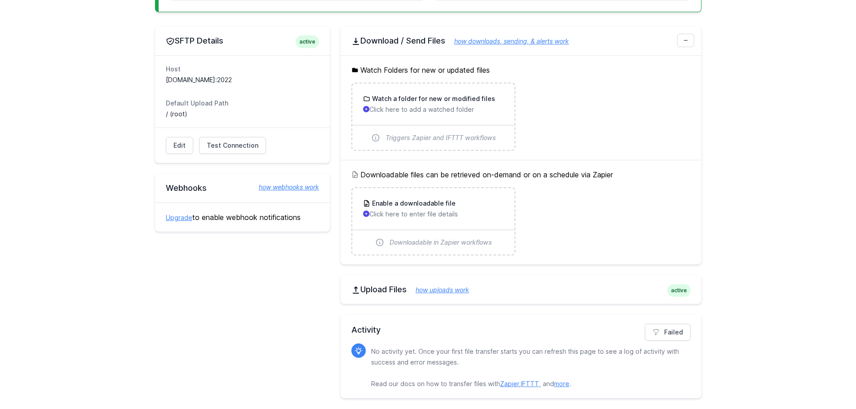
click at [675, 288] on span "active" at bounding box center [678, 290] width 23 height 13
click at [676, 288] on span "active" at bounding box center [678, 290] width 23 height 13
drag, startPoint x: 602, startPoint y: 288, endPoint x: 545, endPoint y: 288, distance: 56.6
click at [586, 288] on h2 "Upload Files how uploads work" at bounding box center [520, 289] width 339 height 11
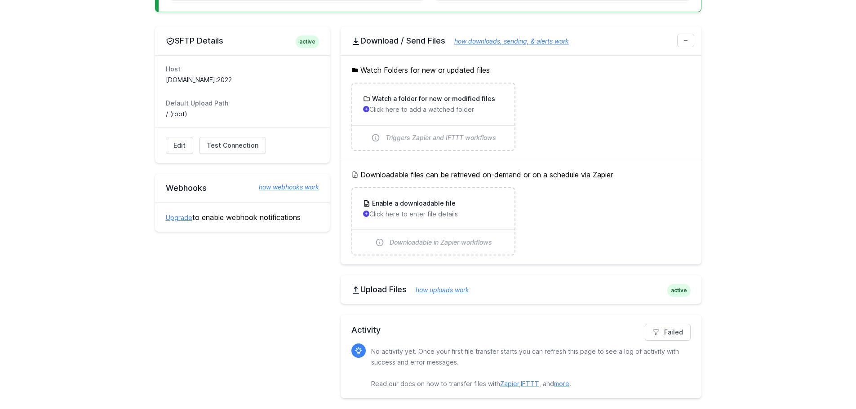
click at [377, 291] on h2 "Upload Files how uploads work" at bounding box center [520, 289] width 339 height 11
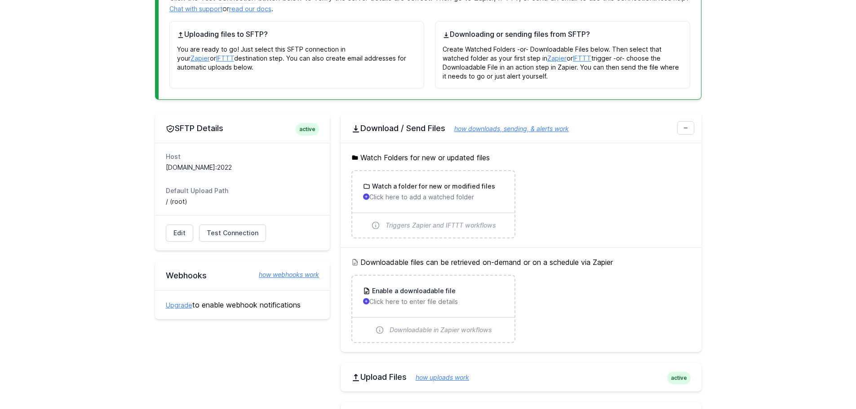
scroll to position [0, 0]
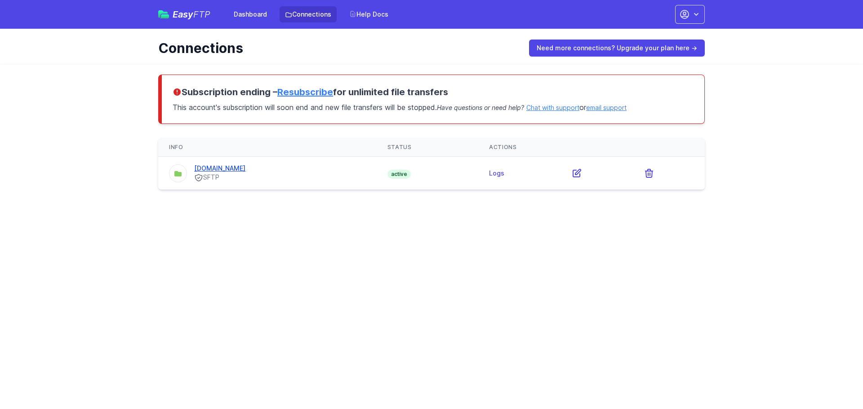
click at [245, 170] on link "[DOMAIN_NAME]" at bounding box center [219, 168] width 51 height 8
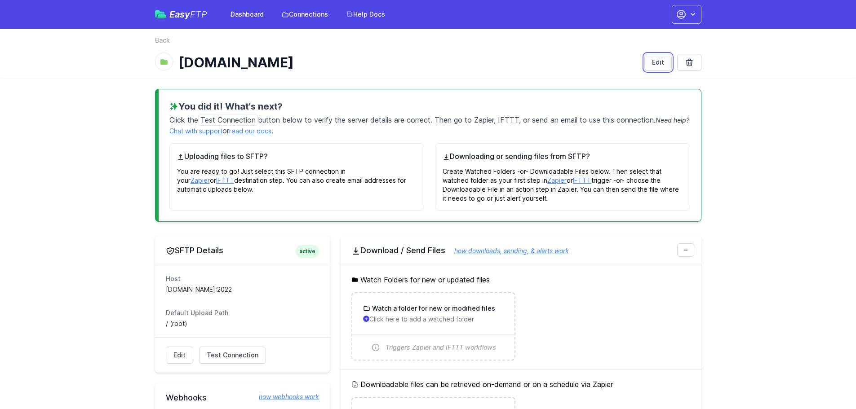
click at [661, 63] on link "Edit" at bounding box center [657, 62] width 27 height 17
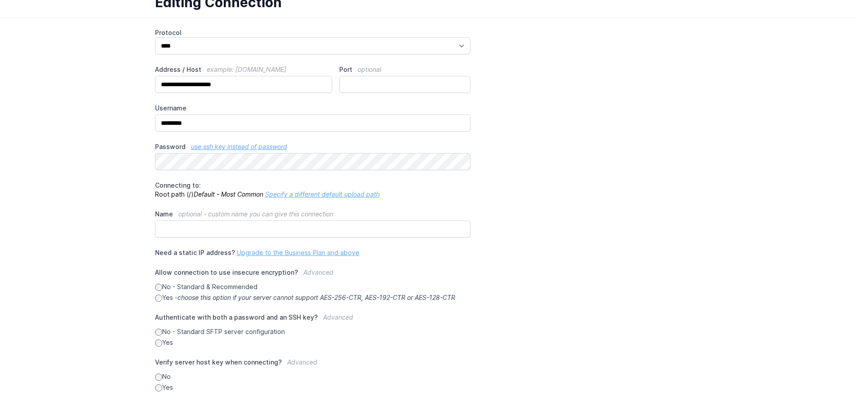
scroll to position [103, 0]
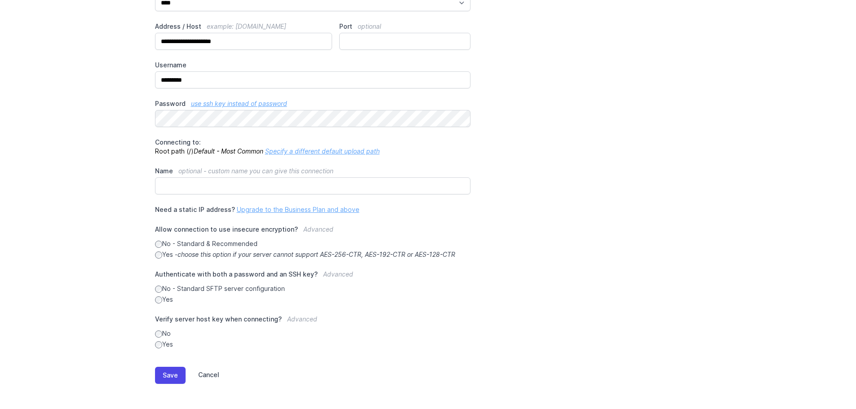
click at [212, 373] on link "Cancel" at bounding box center [203, 375] width 34 height 17
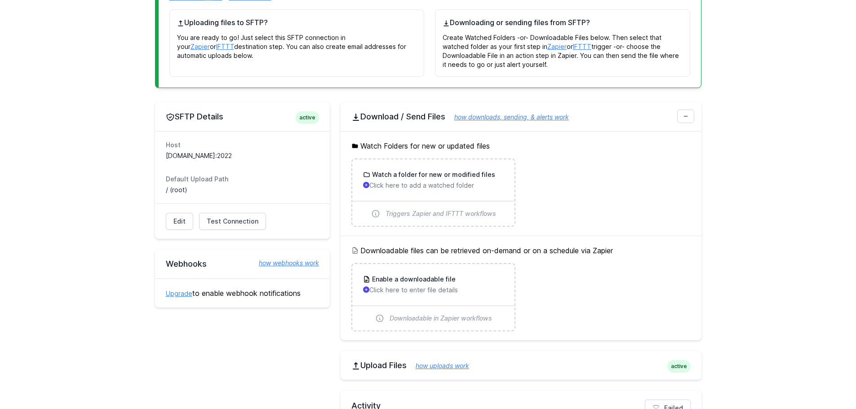
scroll to position [30, 0]
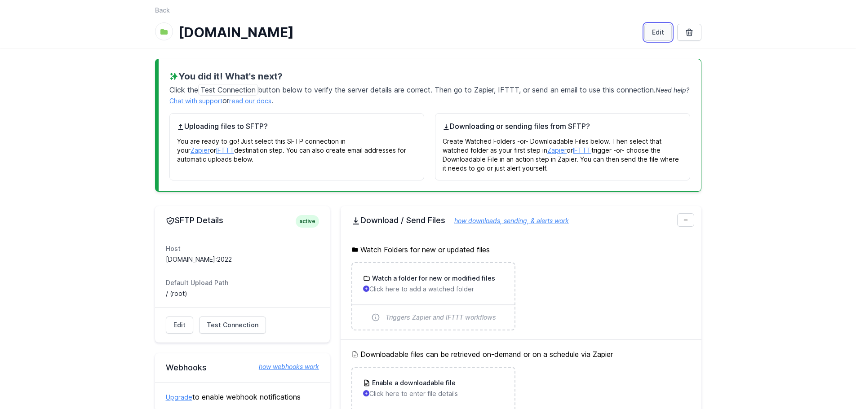
click at [652, 33] on link "Edit" at bounding box center [657, 32] width 27 height 17
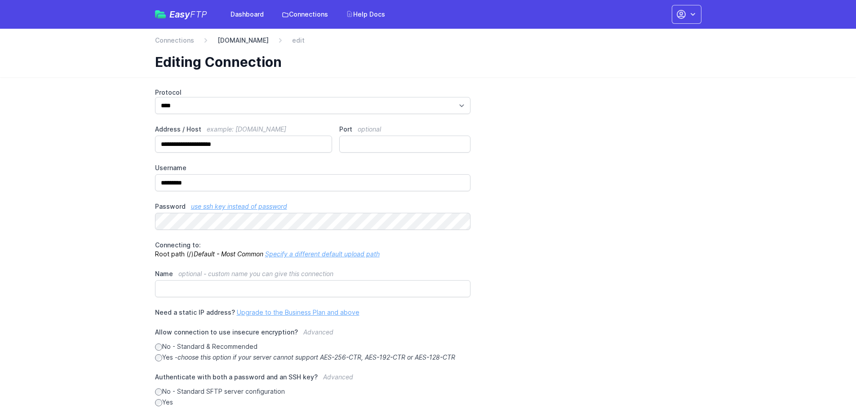
click at [235, 41] on link "[DOMAIN_NAME]" at bounding box center [242, 40] width 51 height 9
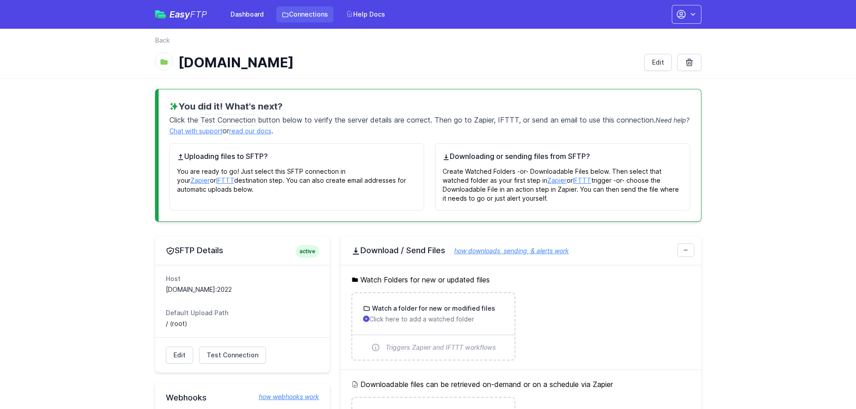
click at [313, 16] on link "Connections" at bounding box center [304, 14] width 57 height 16
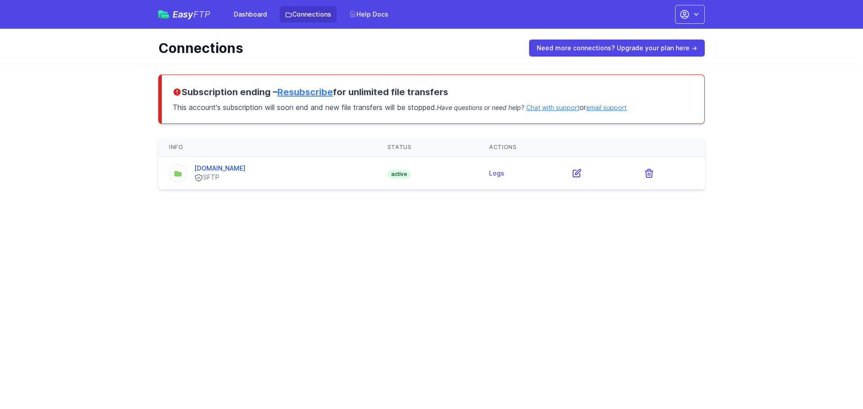
click at [497, 176] on td "Logs" at bounding box center [519, 173] width 82 height 33
click at [504, 173] on link "Logs" at bounding box center [496, 173] width 15 height 8
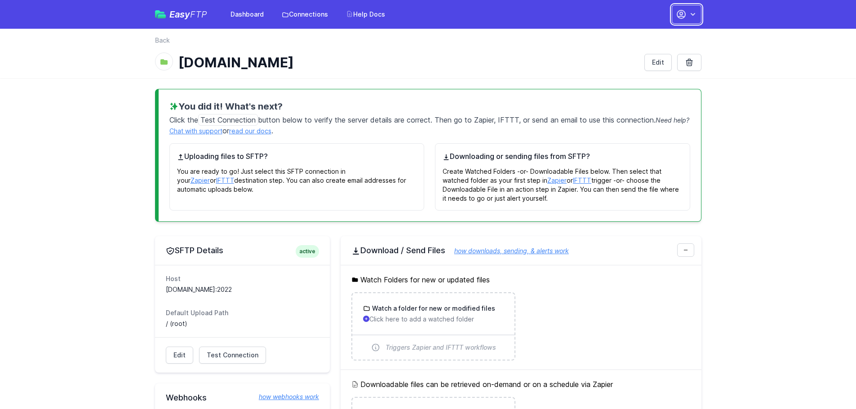
click at [688, 18] on icon "button" at bounding box center [692, 14] width 9 height 9
click at [648, 100] on link "Sign out" at bounding box center [658, 102] width 86 height 16
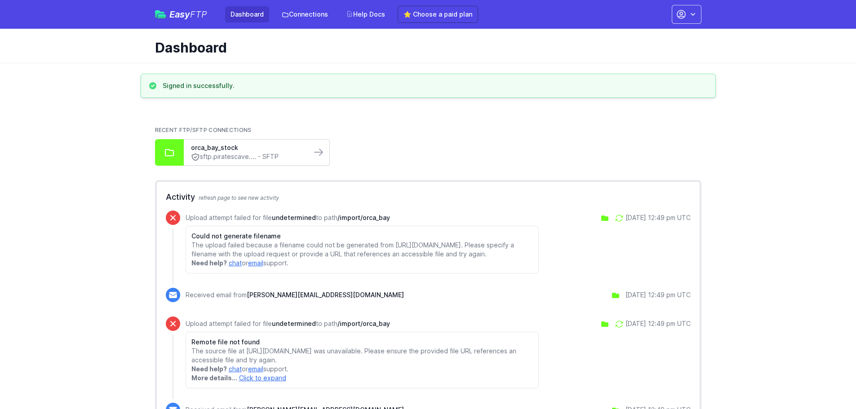
click at [273, 153] on link "sftp.piratescave.... - SFTP" at bounding box center [247, 156] width 113 height 9
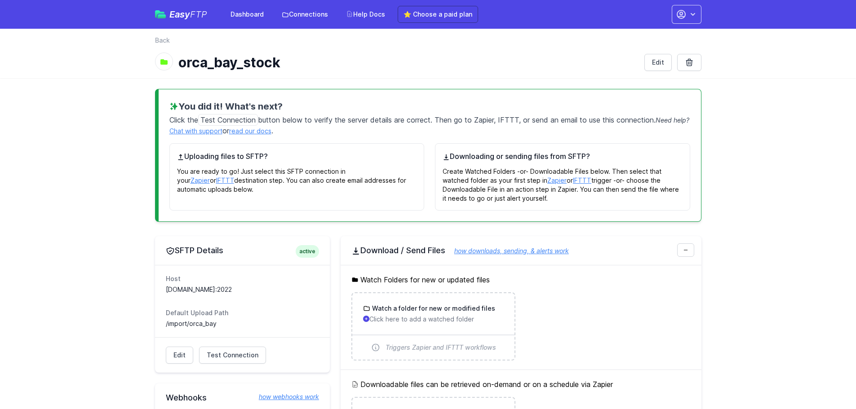
scroll to position [300, 0]
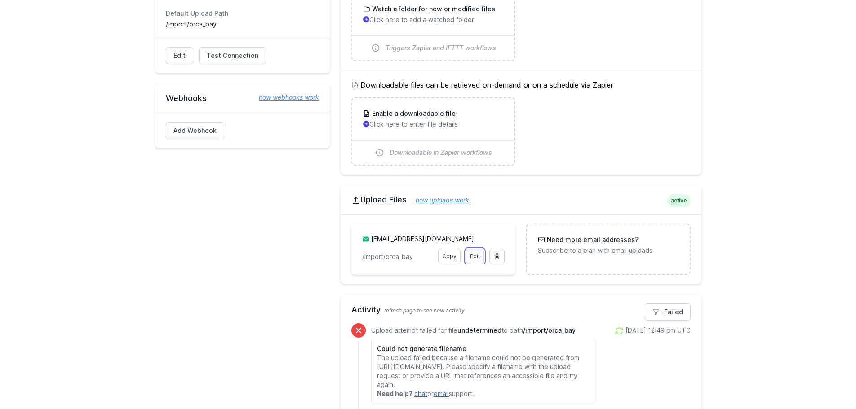
click at [478, 256] on link "Edit" at bounding box center [475, 256] width 18 height 15
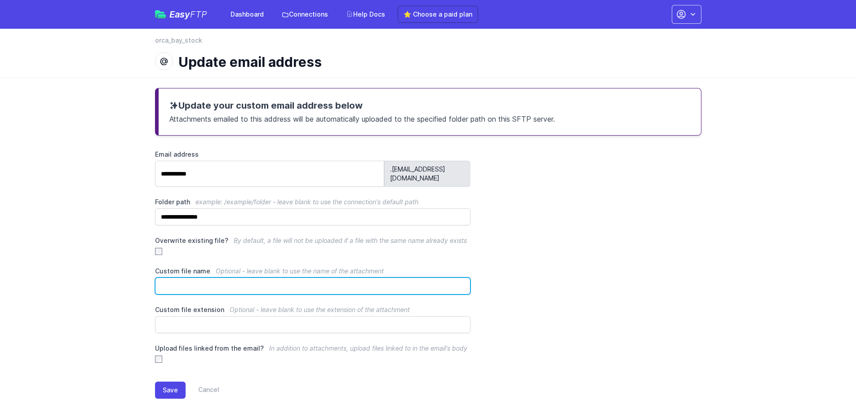
click at [206, 278] on input "Custom file name Optional - leave blank to use the name of the attachment" at bounding box center [313, 286] width 316 height 17
type input "**********"
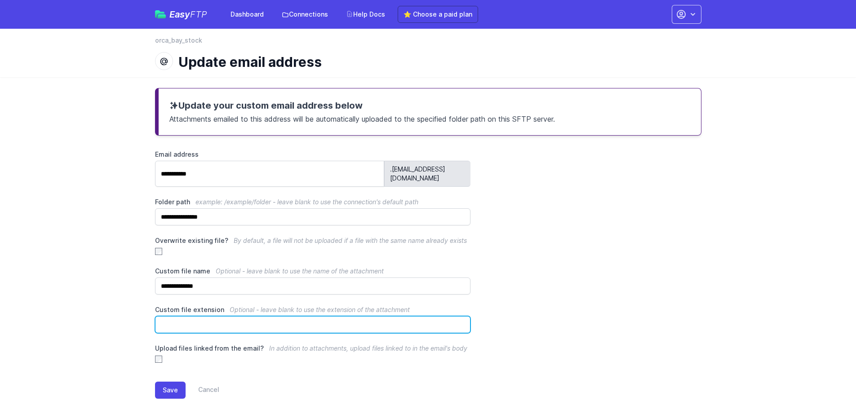
click at [211, 316] on input "Custom file extension Optional - leave blank to use the extension of the attach…" at bounding box center [313, 324] width 316 height 17
type input "****"
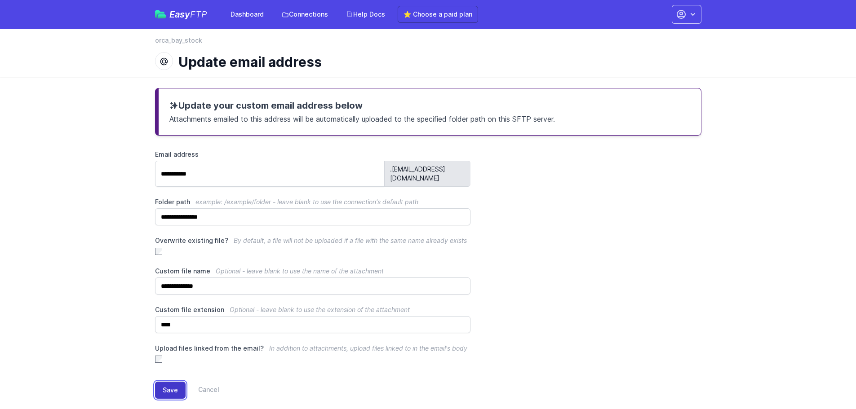
click at [171, 382] on button "Save" at bounding box center [170, 390] width 31 height 17
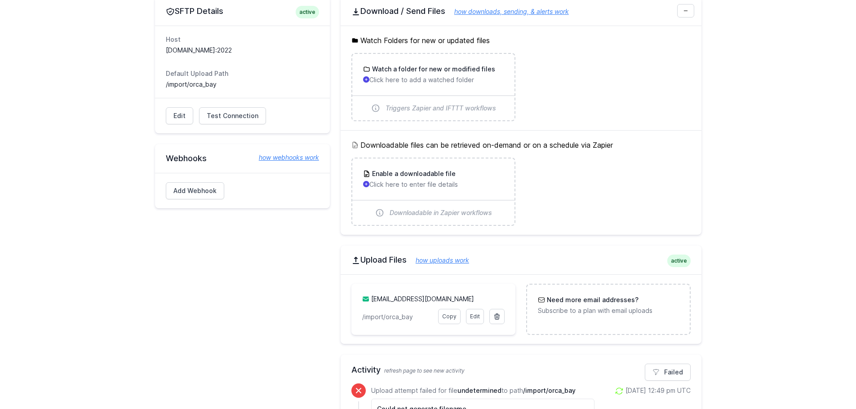
scroll to position [359, 0]
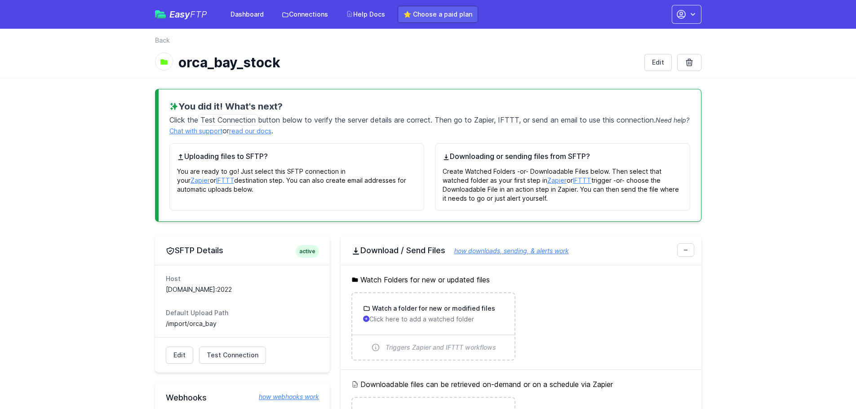
click at [426, 15] on link "⭐ Choose a paid plan" at bounding box center [438, 14] width 80 height 17
